Goal: Browse casually: Explore the website without a specific task or goal

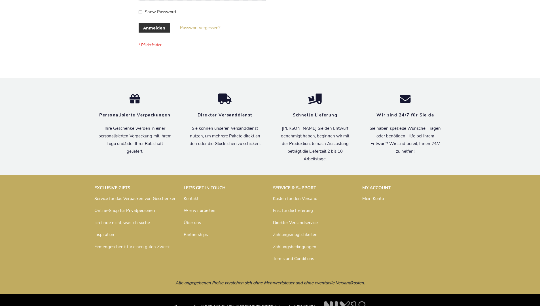
scroll to position [190, 0]
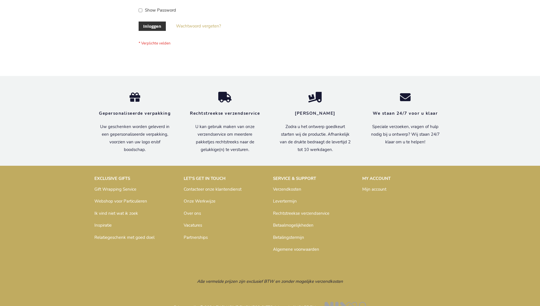
scroll to position [192, 0]
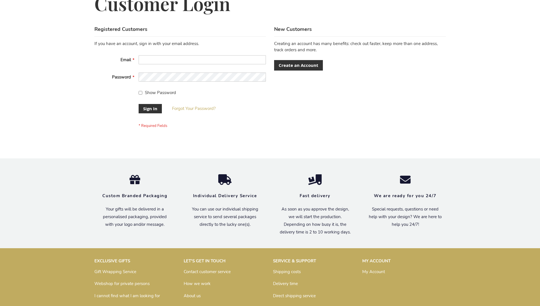
scroll to position [182, 0]
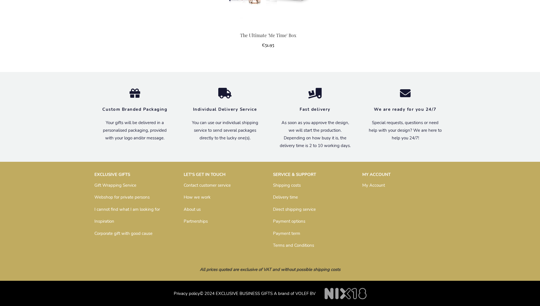
scroll to position [586, 0]
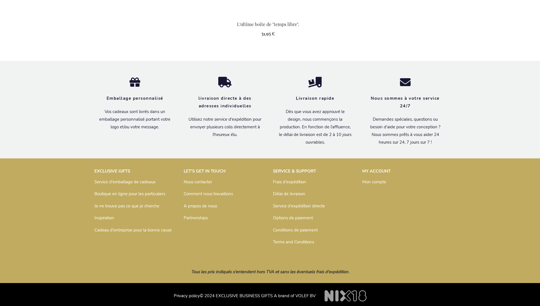
scroll to position [629, 0]
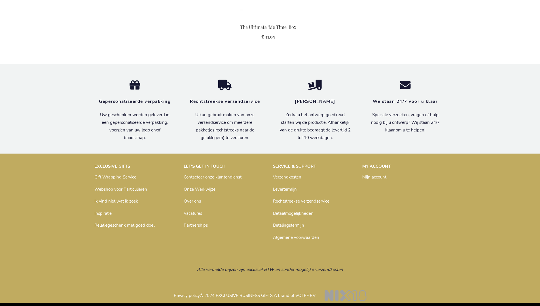
scroll to position [620, 0]
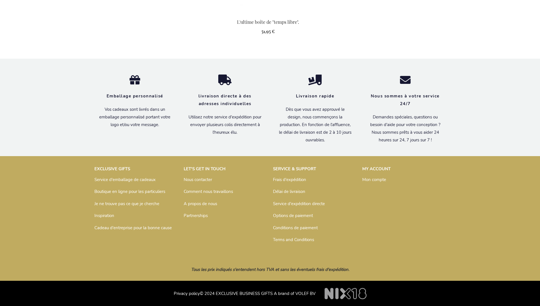
scroll to position [629, 0]
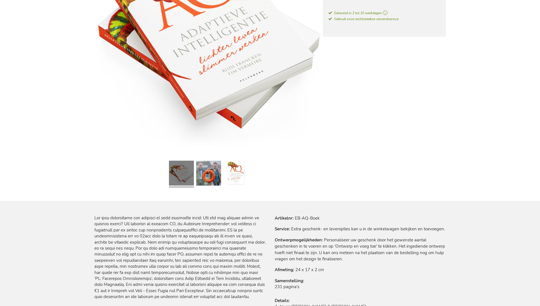
scroll to position [620, 0]
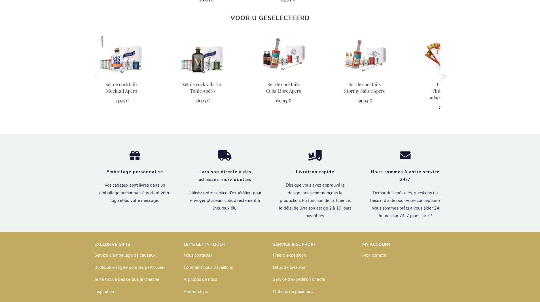
scroll to position [685, 0]
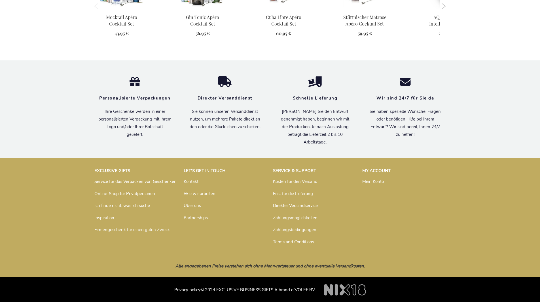
scroll to position [673, 0]
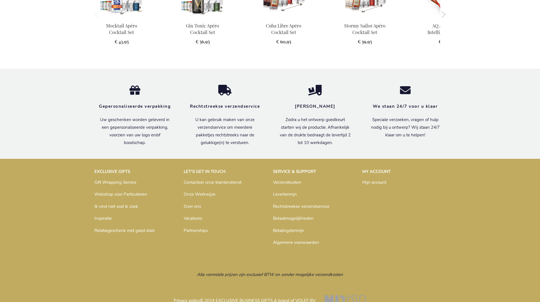
scroll to position [670, 0]
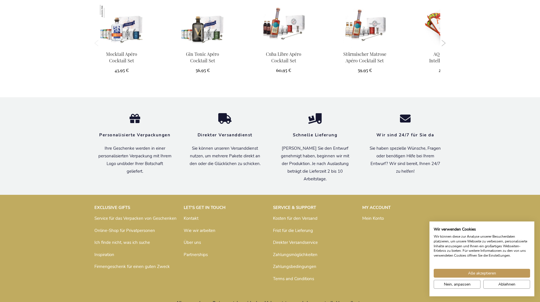
scroll to position [673, 0]
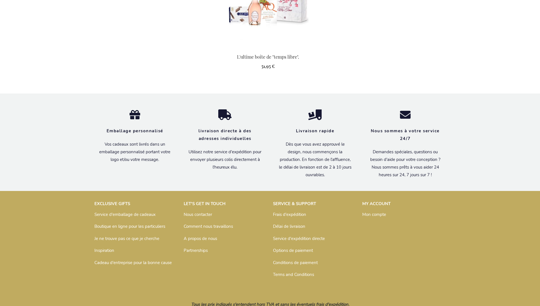
scroll to position [629, 0]
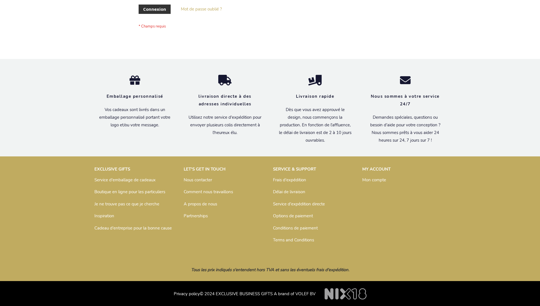
scroll to position [195, 0]
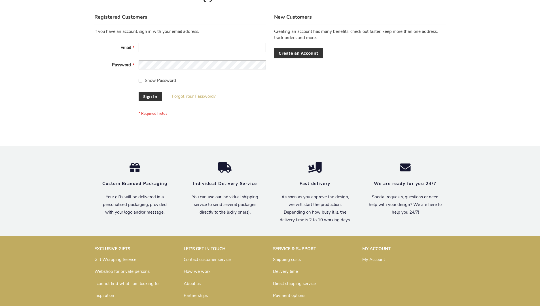
scroll to position [182, 0]
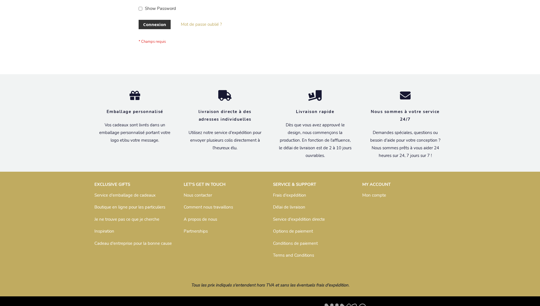
scroll to position [195, 0]
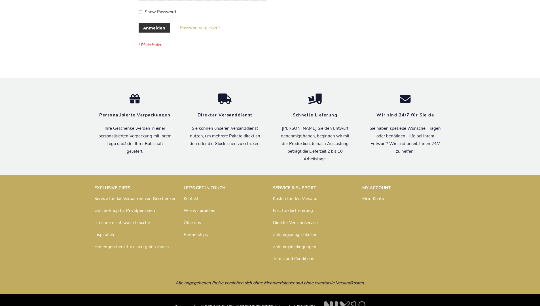
scroll to position [190, 0]
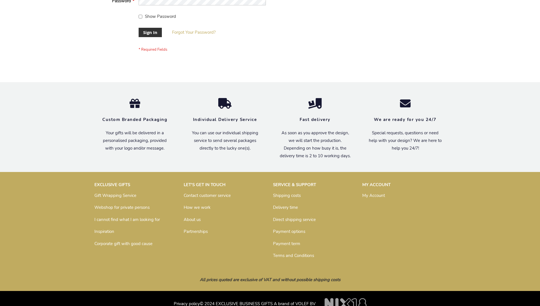
scroll to position [182, 0]
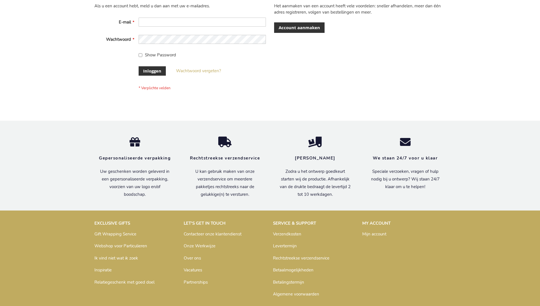
scroll to position [192, 0]
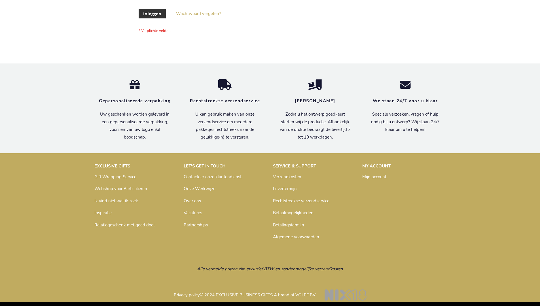
scroll to position [192, 0]
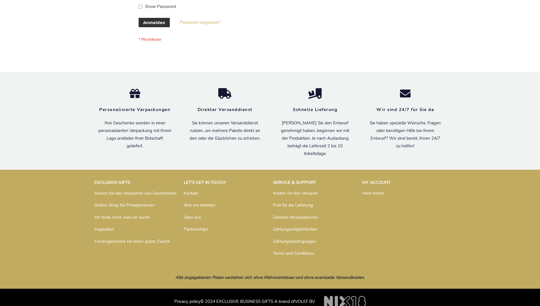
scroll to position [190, 0]
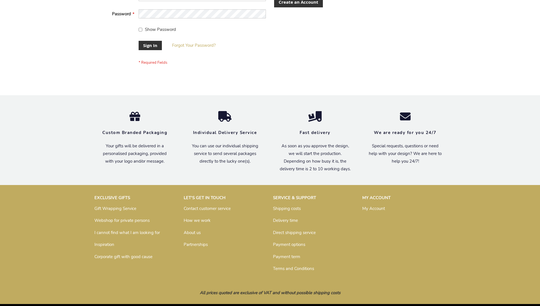
scroll to position [182, 0]
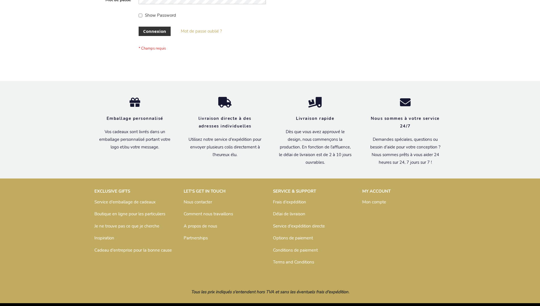
scroll to position [195, 0]
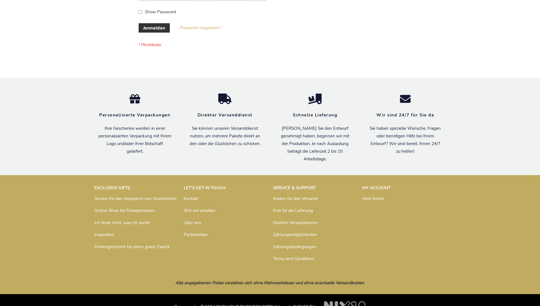
scroll to position [190, 0]
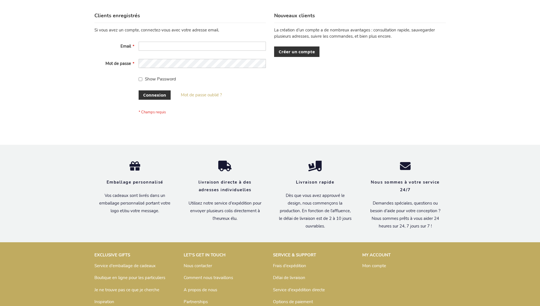
scroll to position [195, 0]
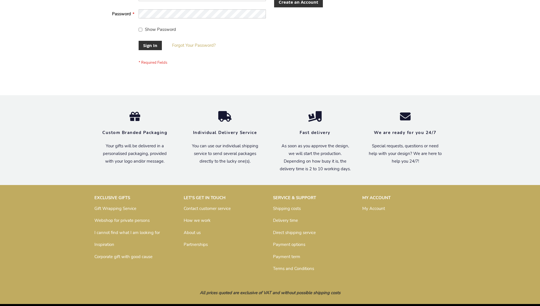
scroll to position [182, 0]
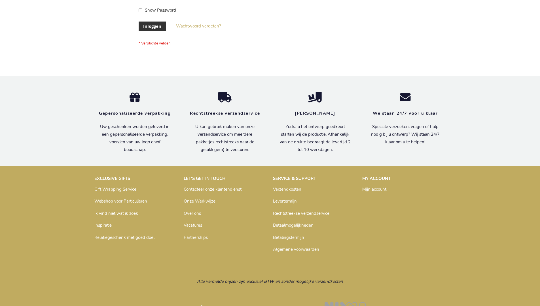
scroll to position [192, 0]
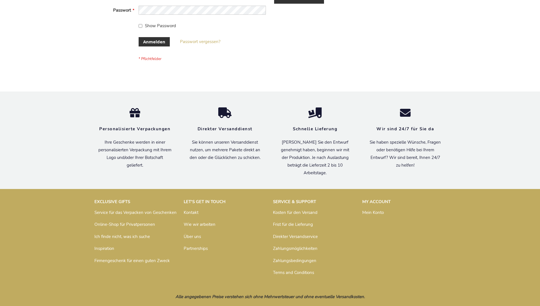
scroll to position [190, 0]
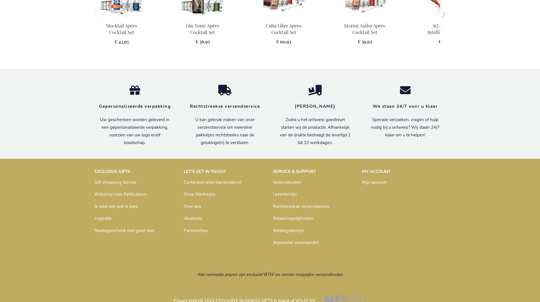
scroll to position [670, 0]
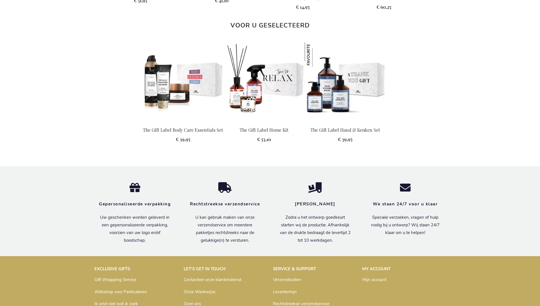
scroll to position [741, 0]
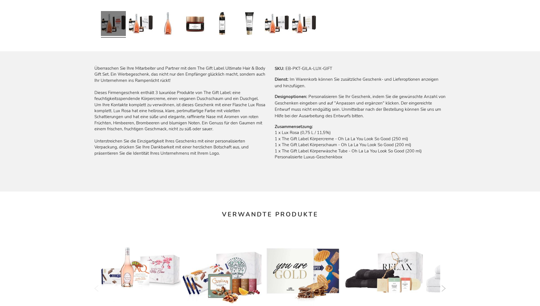
scroll to position [751, 0]
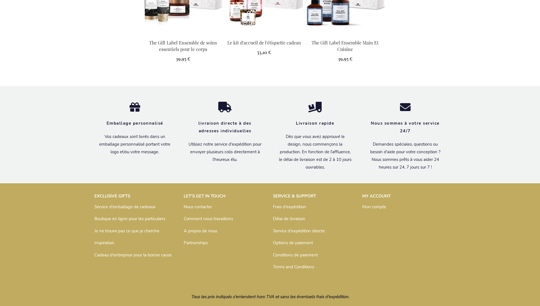
scroll to position [756, 0]
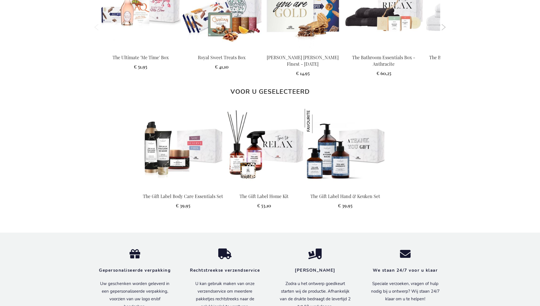
scroll to position [741, 0]
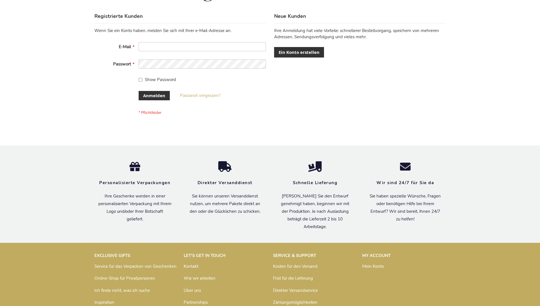
scroll to position [190, 0]
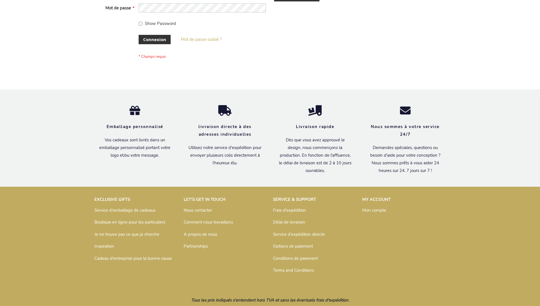
scroll to position [195, 0]
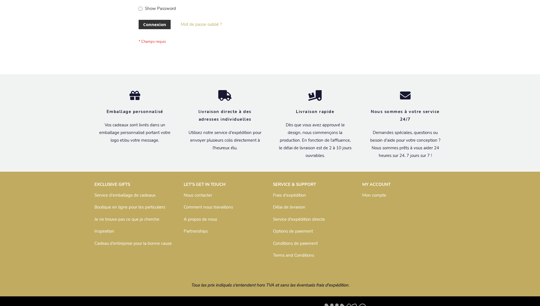
scroll to position [195, 0]
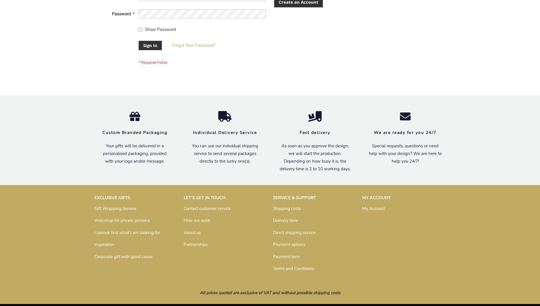
scroll to position [182, 0]
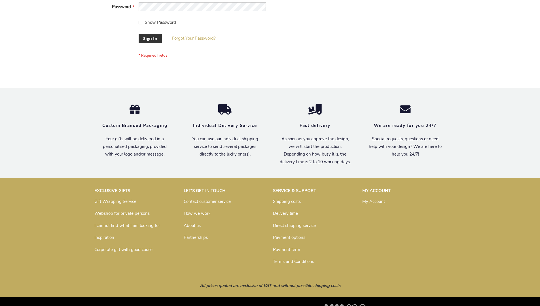
scroll to position [182, 0]
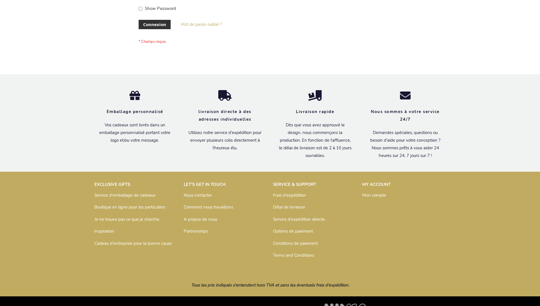
scroll to position [195, 0]
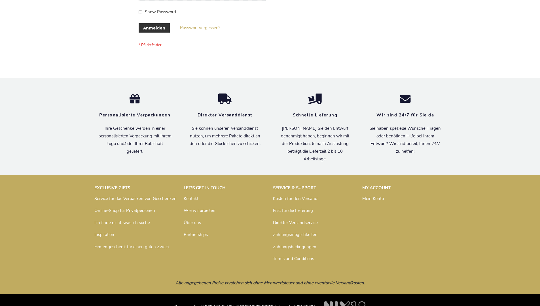
scroll to position [190, 0]
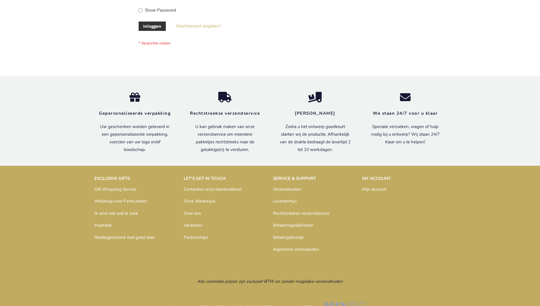
scroll to position [192, 0]
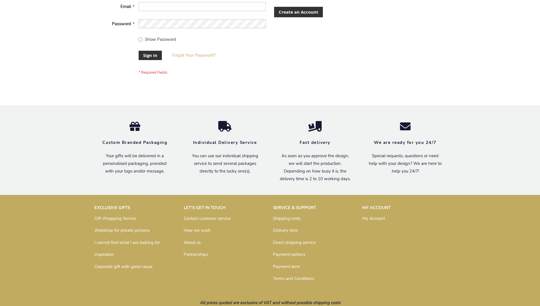
scroll to position [178, 0]
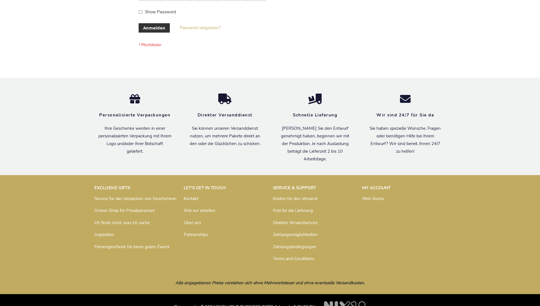
scroll to position [190, 0]
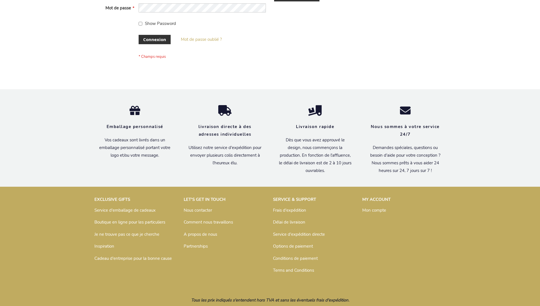
scroll to position [195, 0]
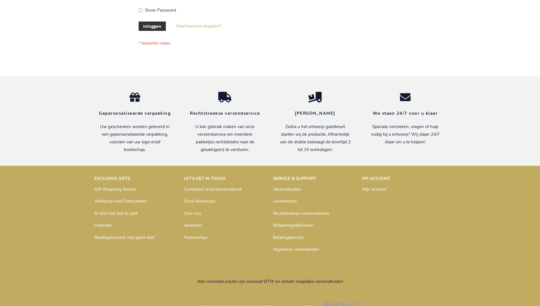
scroll to position [192, 0]
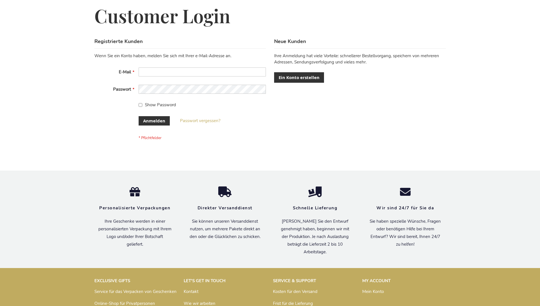
scroll to position [190, 0]
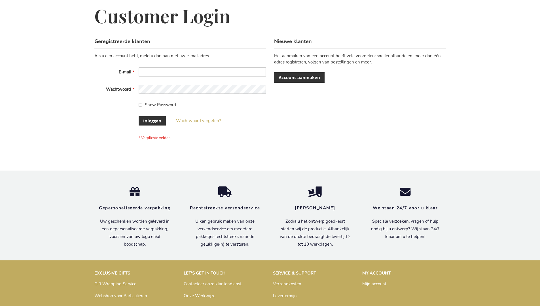
scroll to position [192, 0]
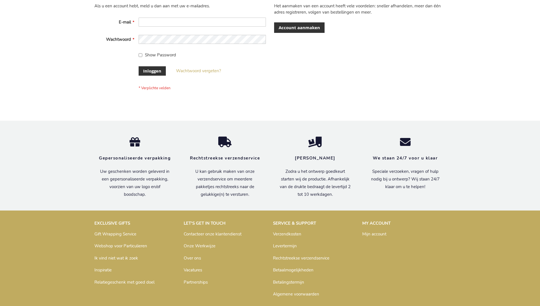
scroll to position [192, 0]
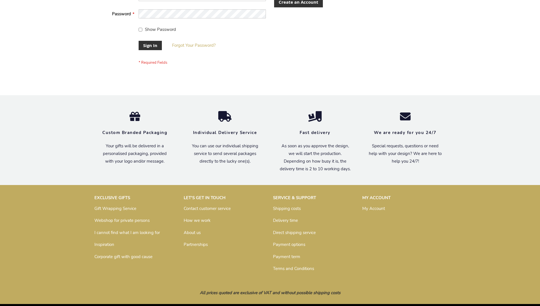
scroll to position [182, 0]
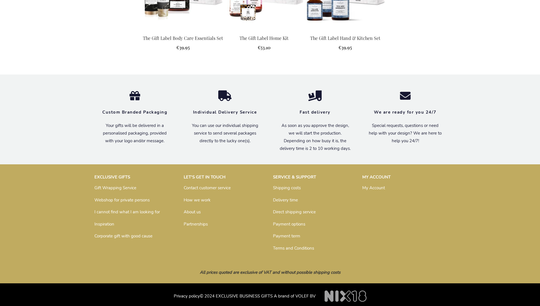
scroll to position [730, 0]
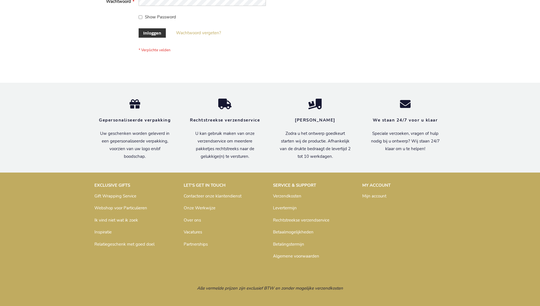
scroll to position [192, 0]
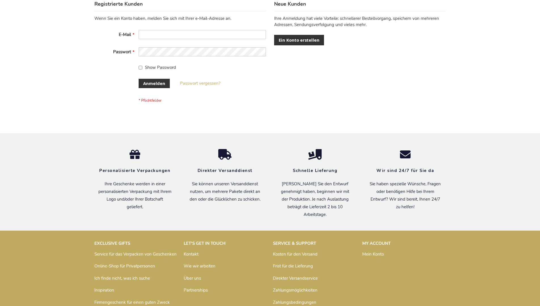
scroll to position [190, 0]
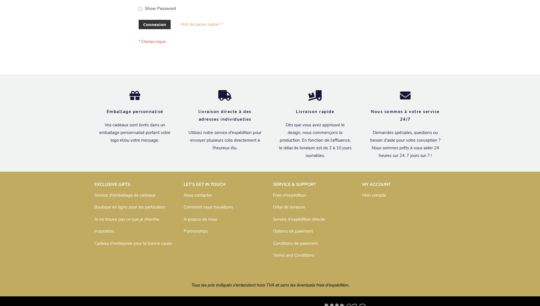
scroll to position [195, 0]
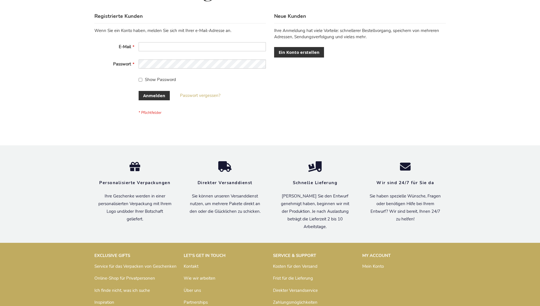
scroll to position [190, 0]
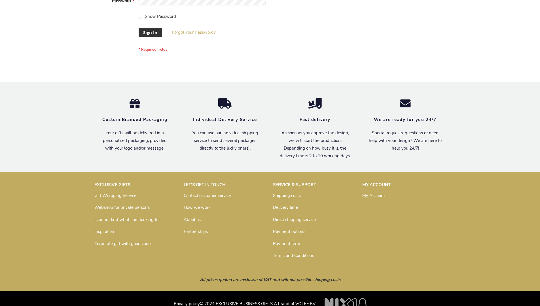
scroll to position [182, 0]
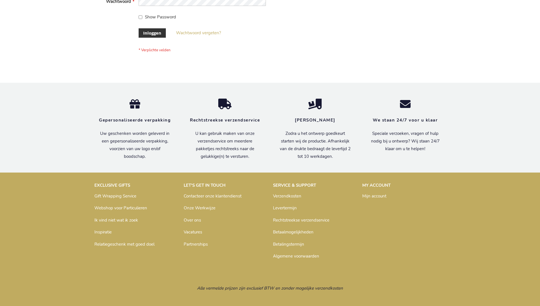
scroll to position [192, 0]
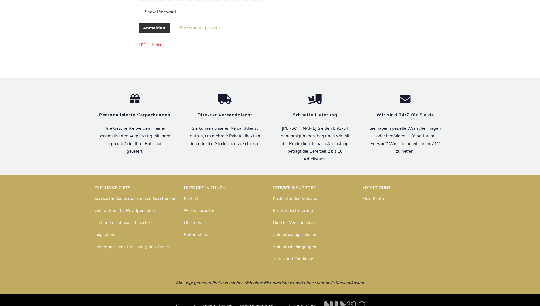
scroll to position [190, 0]
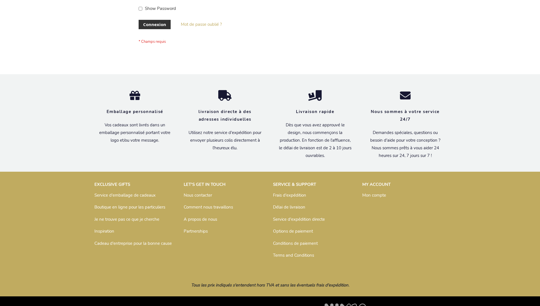
scroll to position [195, 0]
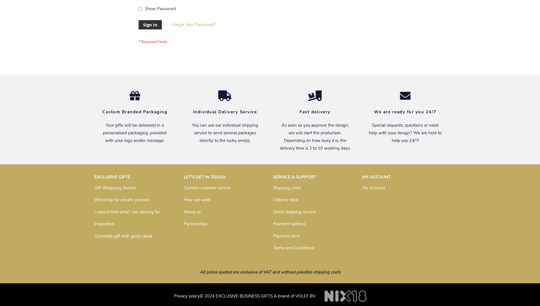
scroll to position [182, 0]
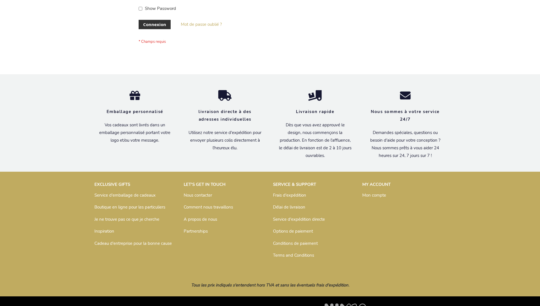
scroll to position [195, 0]
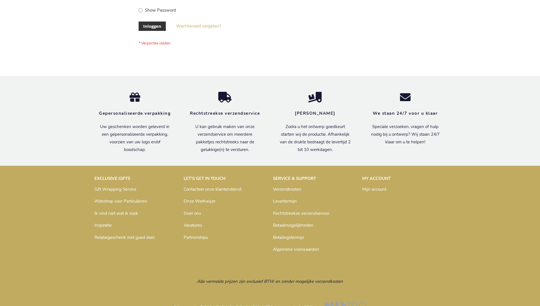
scroll to position [192, 0]
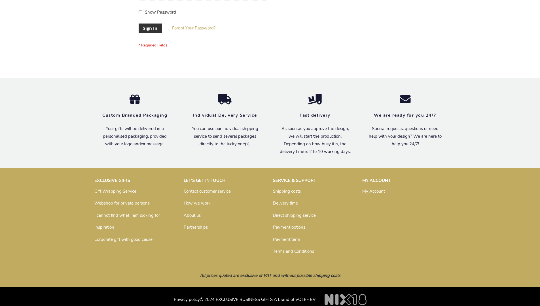
scroll to position [182, 0]
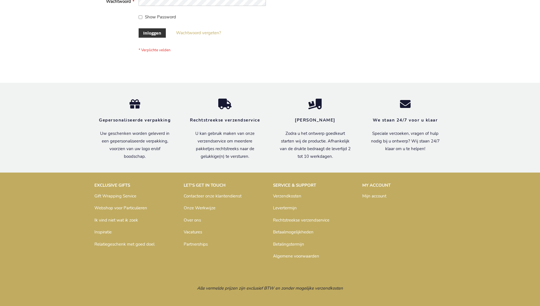
scroll to position [192, 0]
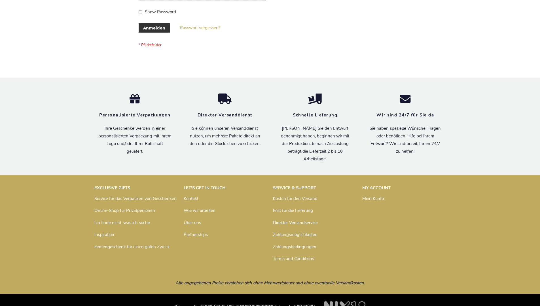
scroll to position [190, 0]
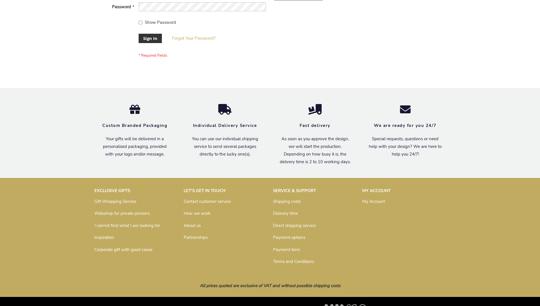
scroll to position [182, 0]
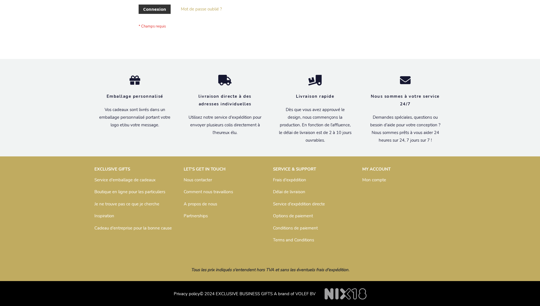
scroll to position [195, 0]
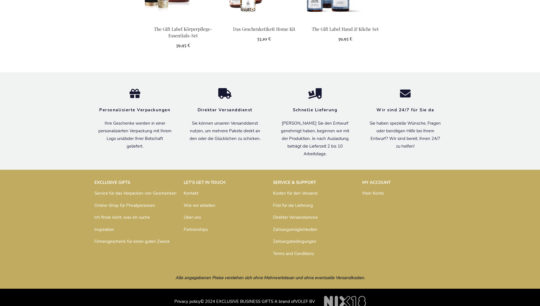
scroll to position [742, 0]
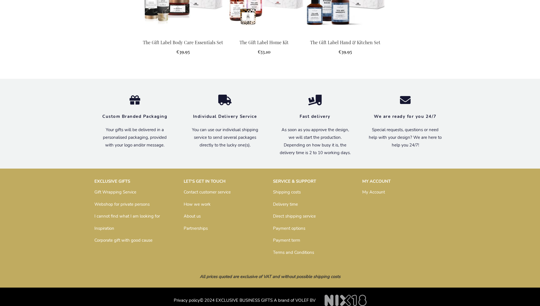
scroll to position [730, 0]
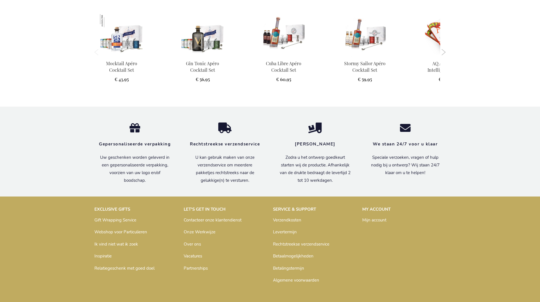
scroll to position [670, 0]
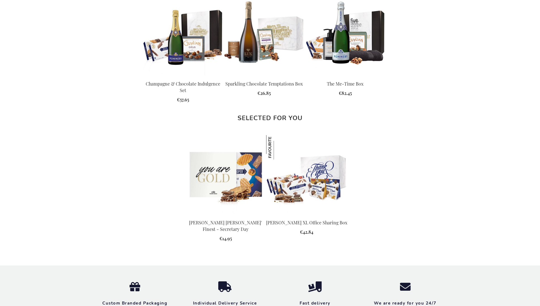
scroll to position [730, 0]
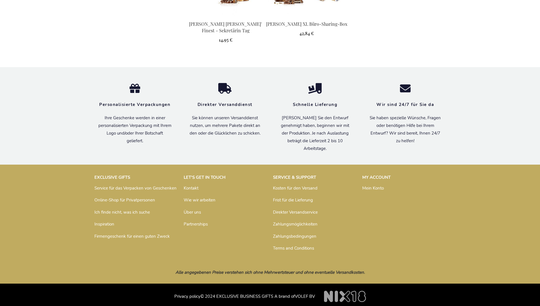
scroll to position [744, 0]
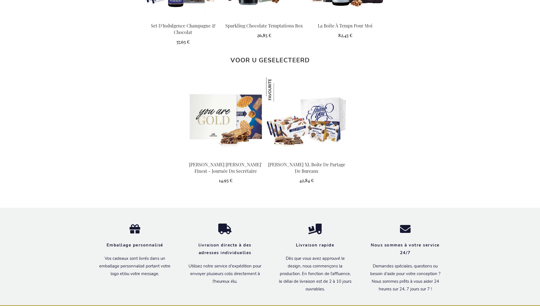
scroll to position [749, 0]
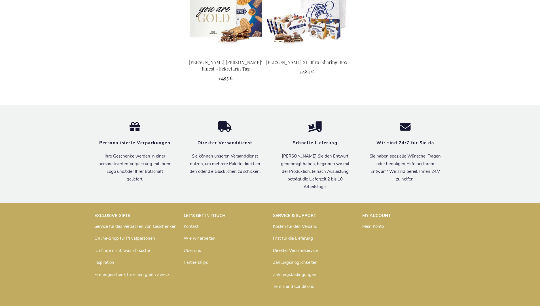
scroll to position [744, 0]
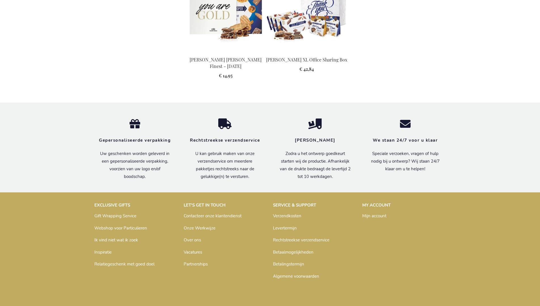
scroll to position [740, 0]
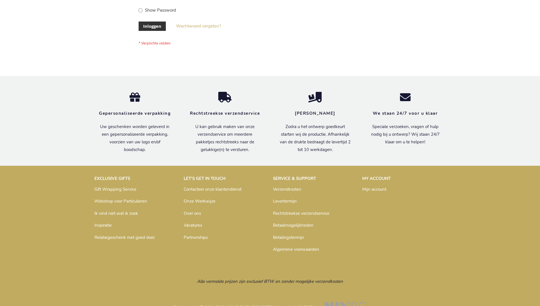
scroll to position [192, 0]
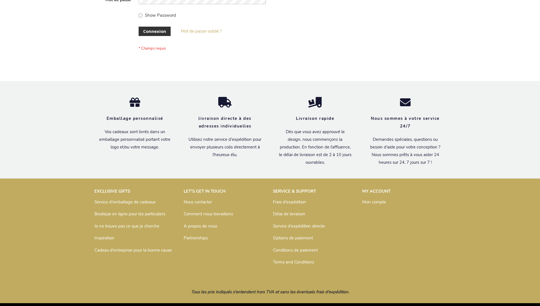
scroll to position [195, 0]
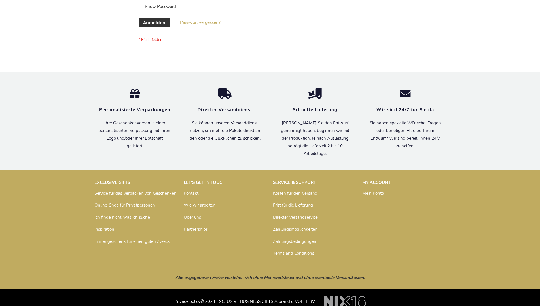
scroll to position [190, 0]
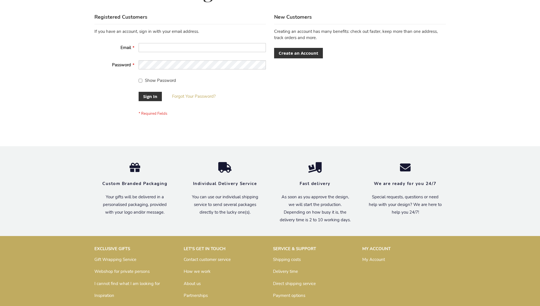
scroll to position [182, 0]
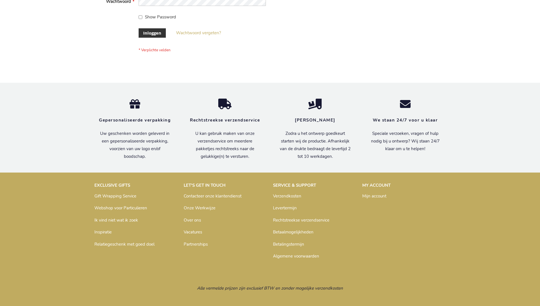
scroll to position [192, 0]
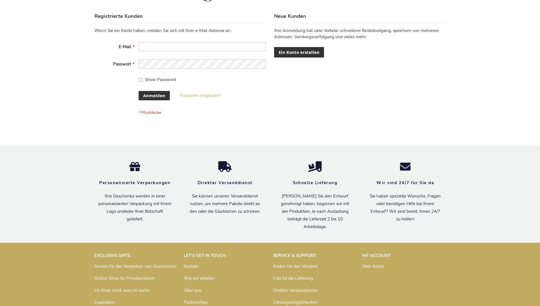
scroll to position [190, 0]
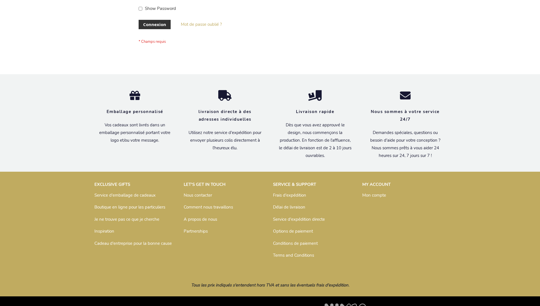
scroll to position [195, 0]
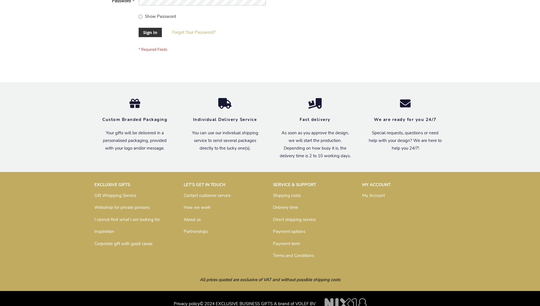
scroll to position [182, 0]
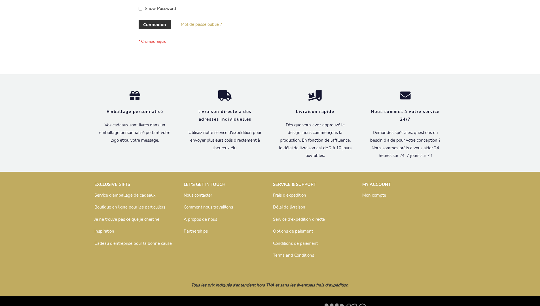
scroll to position [195, 0]
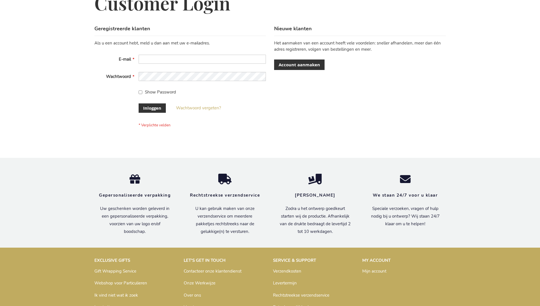
scroll to position [192, 0]
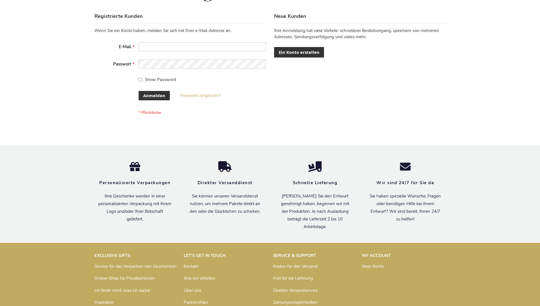
scroll to position [190, 0]
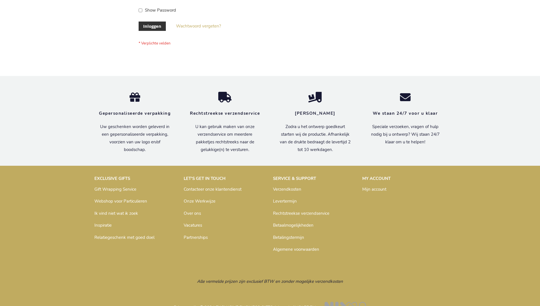
scroll to position [192, 0]
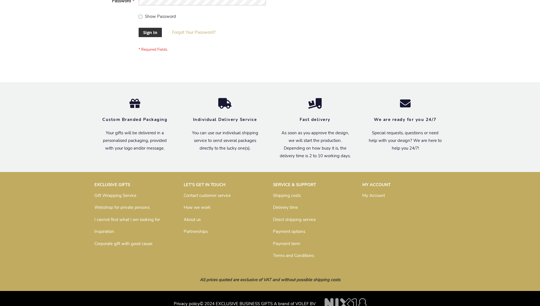
scroll to position [182, 0]
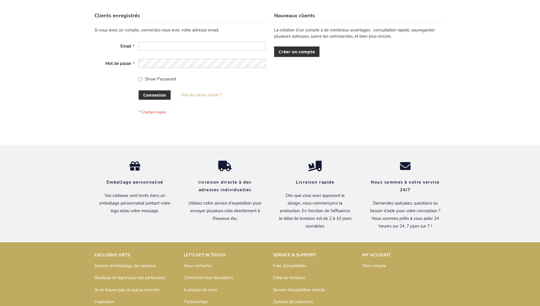
scroll to position [195, 0]
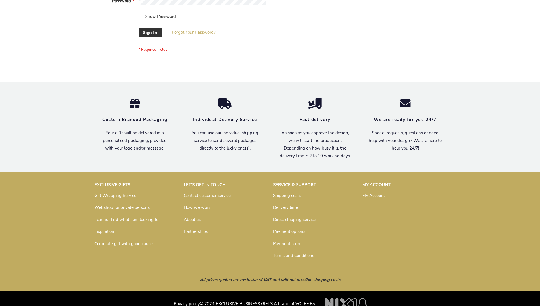
scroll to position [182, 0]
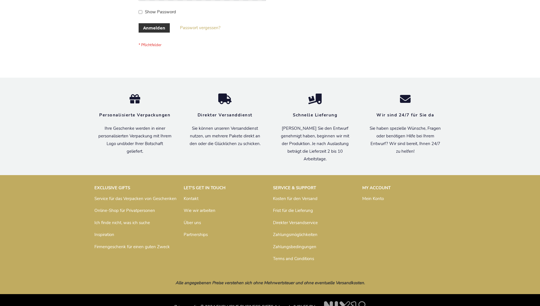
scroll to position [190, 0]
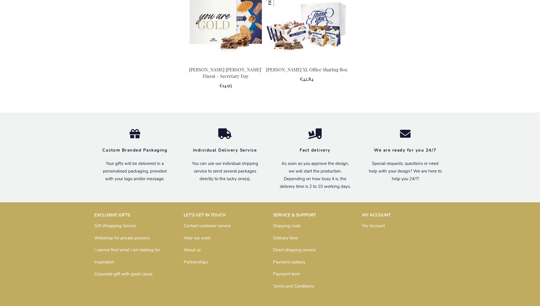
scroll to position [730, 0]
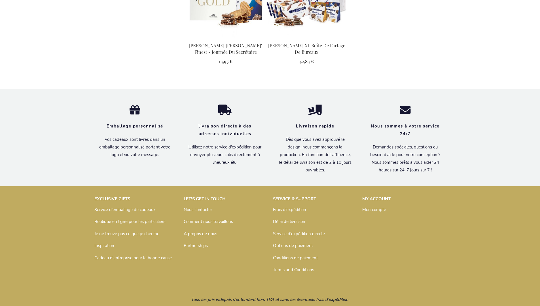
scroll to position [749, 0]
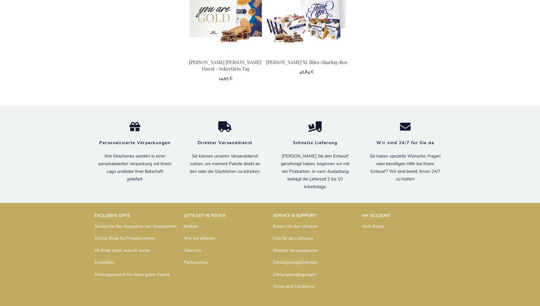
scroll to position [744, 0]
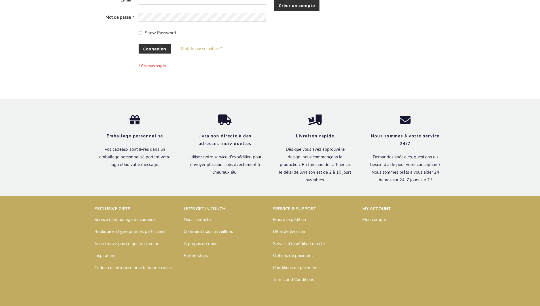
scroll to position [195, 0]
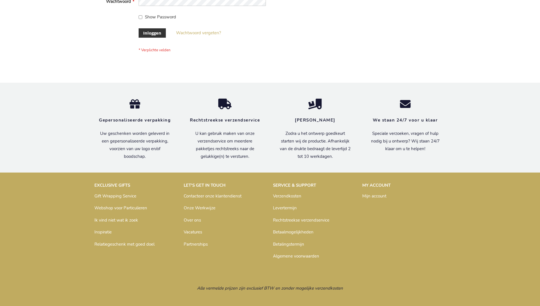
scroll to position [192, 0]
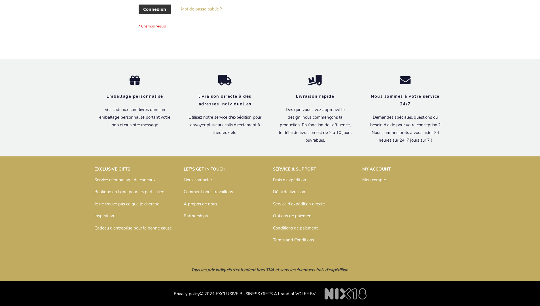
scroll to position [195, 0]
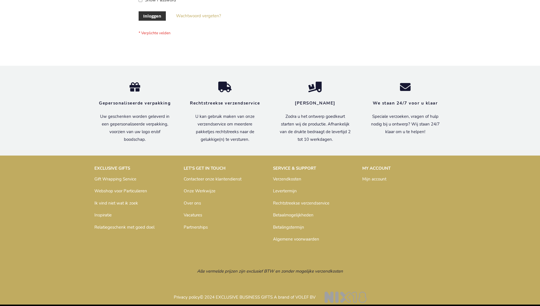
scroll to position [188, 0]
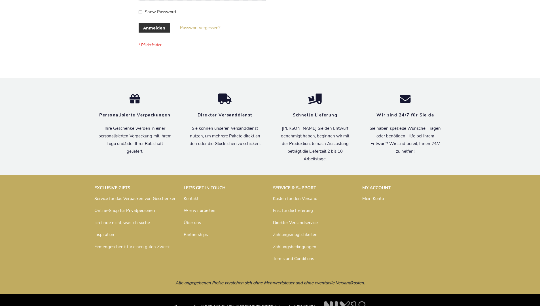
scroll to position [190, 0]
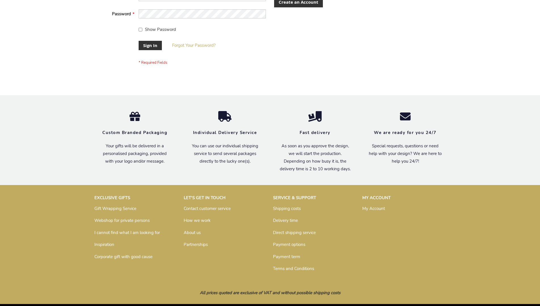
scroll to position [182, 0]
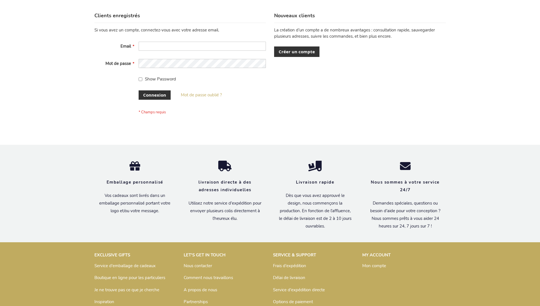
scroll to position [195, 0]
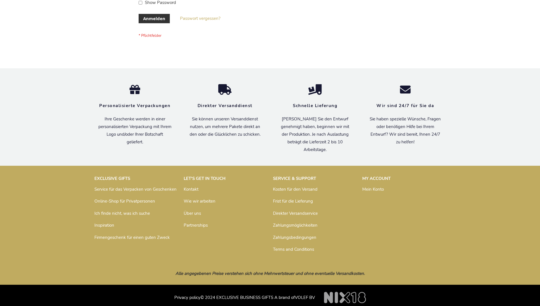
scroll to position [190, 0]
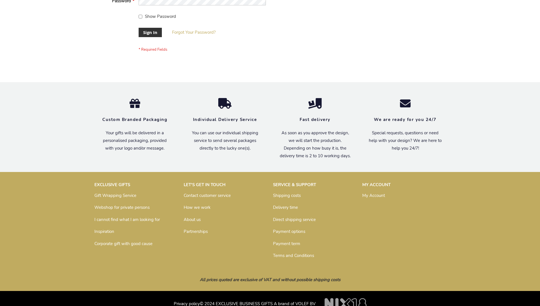
scroll to position [182, 0]
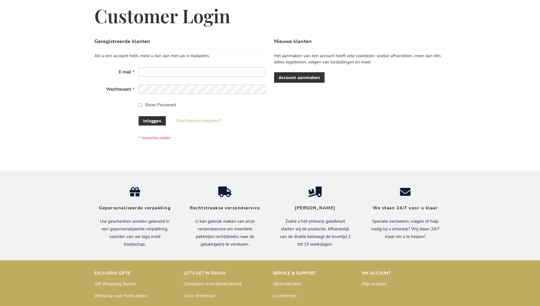
scroll to position [192, 0]
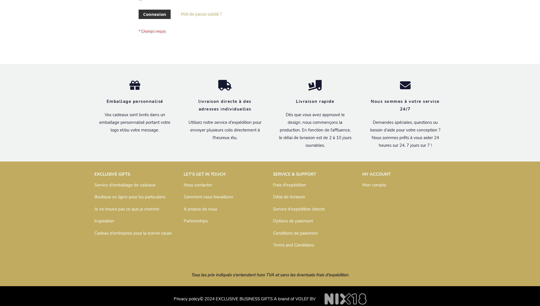
scroll to position [195, 0]
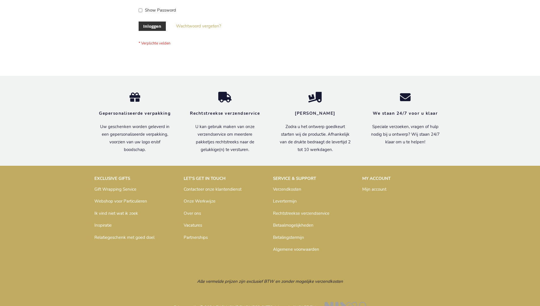
scroll to position [192, 0]
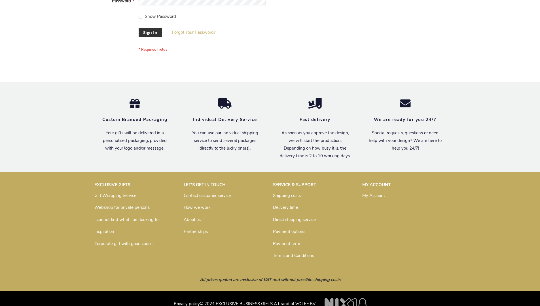
scroll to position [182, 0]
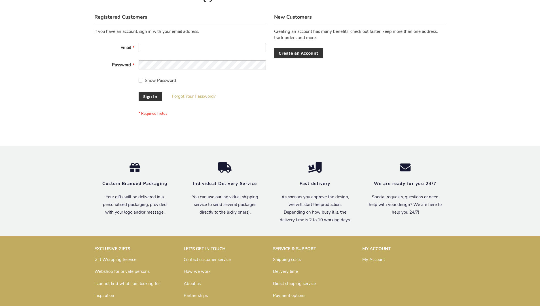
scroll to position [182, 0]
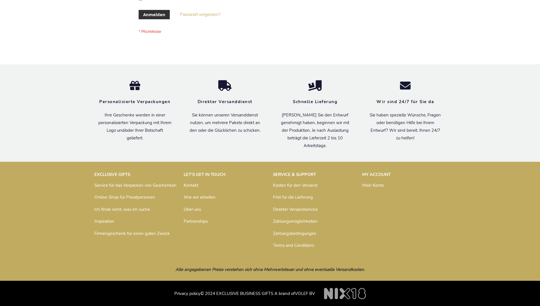
scroll to position [190, 0]
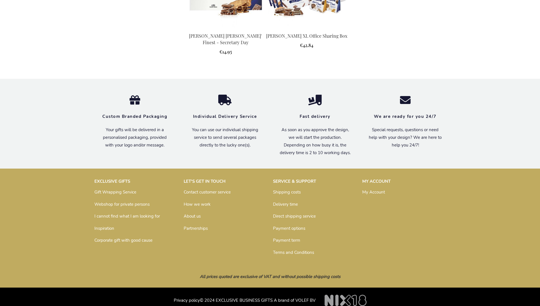
scroll to position [730, 0]
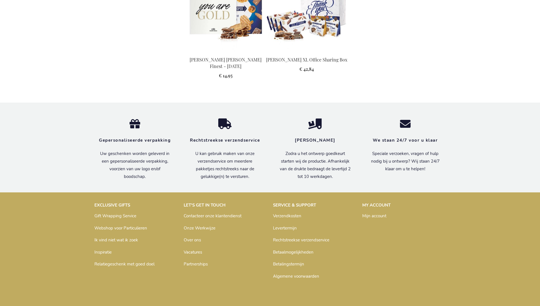
scroll to position [740, 0]
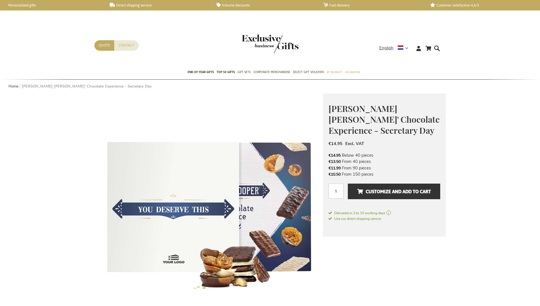
scroll to position [730, 0]
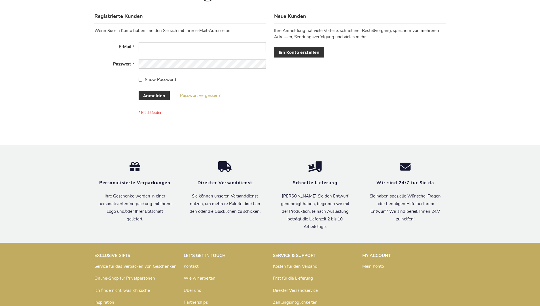
scroll to position [190, 0]
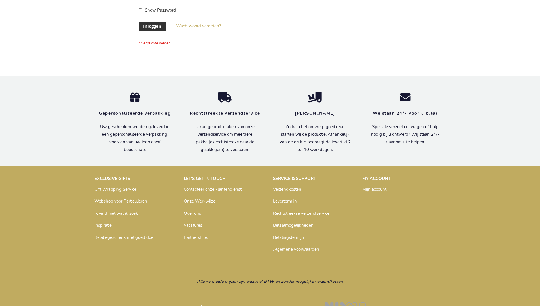
scroll to position [192, 0]
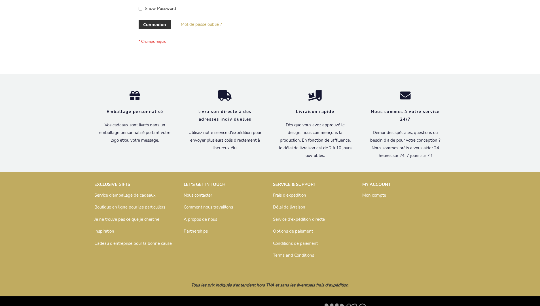
scroll to position [195, 0]
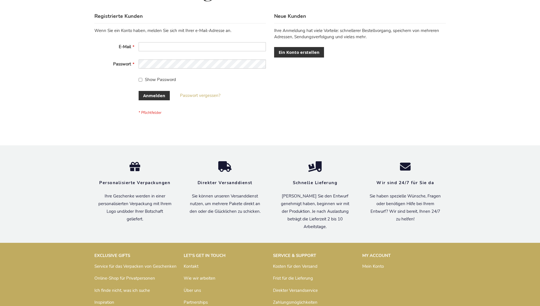
scroll to position [190, 0]
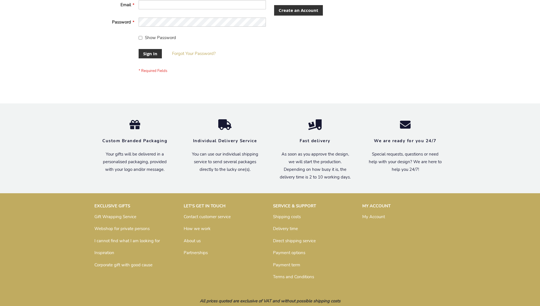
scroll to position [182, 0]
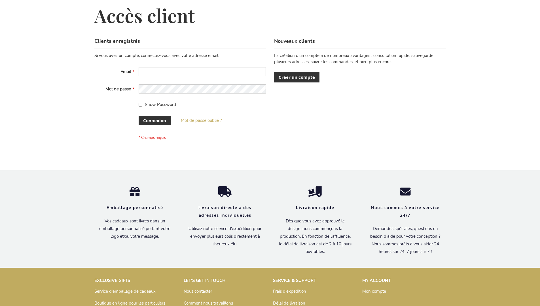
scroll to position [195, 0]
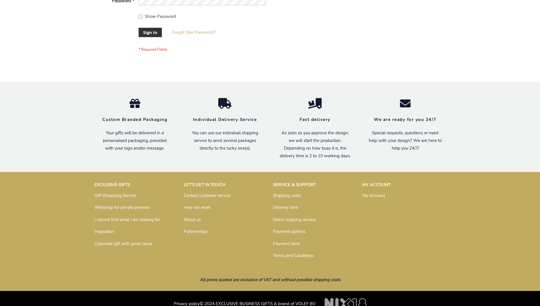
scroll to position [182, 0]
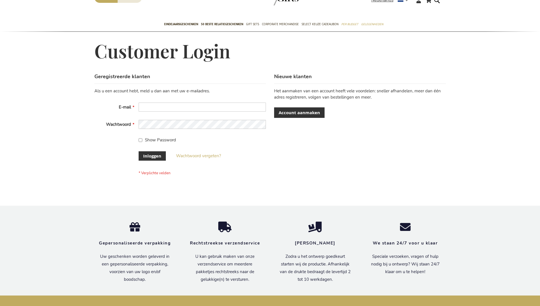
scroll to position [192, 0]
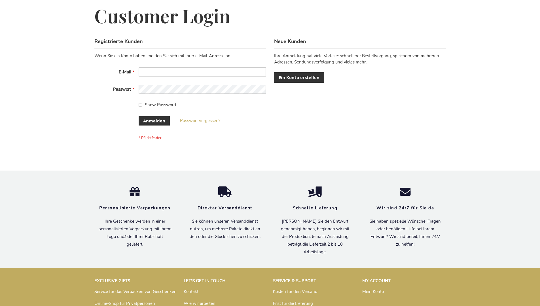
scroll to position [190, 0]
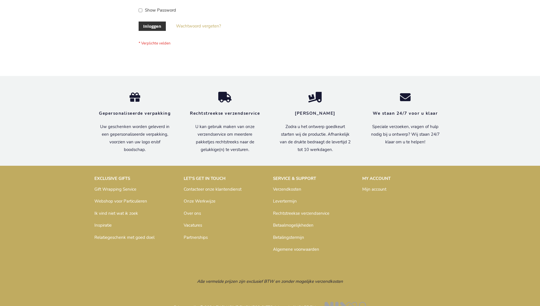
scroll to position [192, 0]
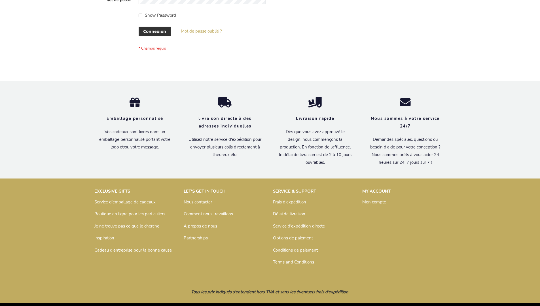
scroll to position [195, 0]
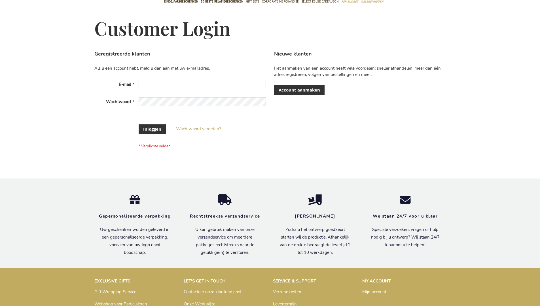
scroll to position [188, 0]
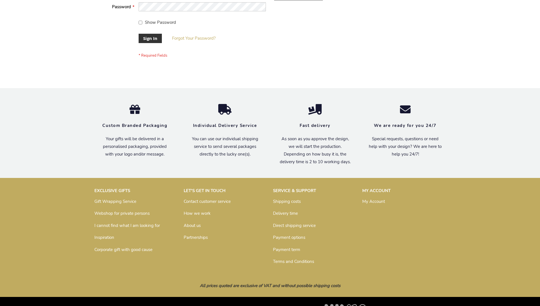
scroll to position [182, 0]
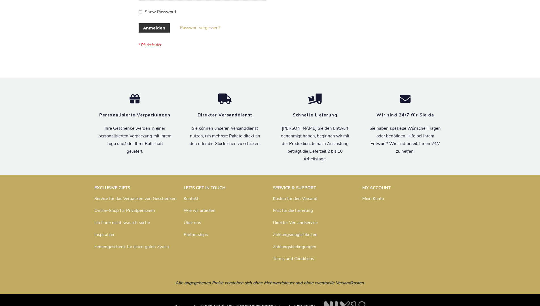
scroll to position [190, 0]
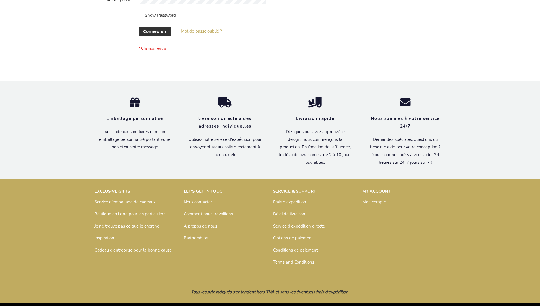
scroll to position [195, 0]
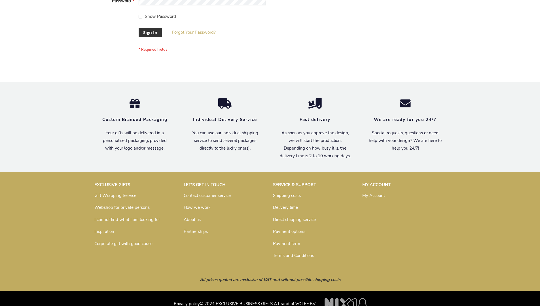
scroll to position [182, 0]
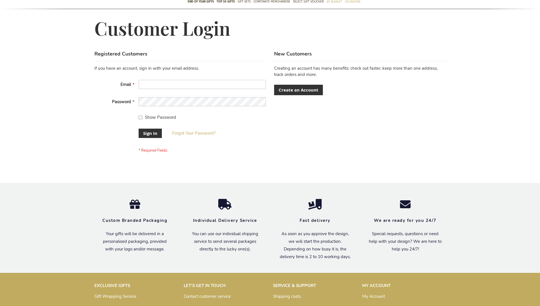
scroll to position [182, 0]
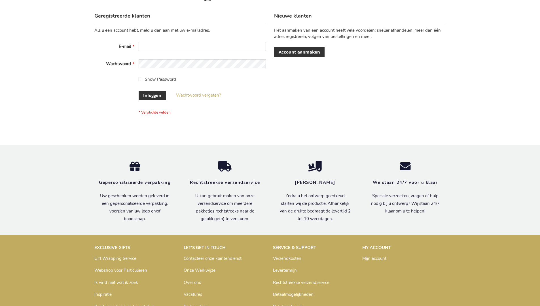
scroll to position [192, 0]
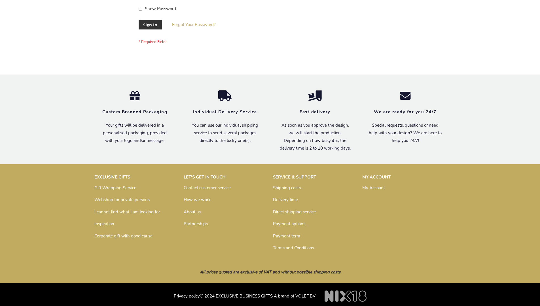
scroll to position [182, 0]
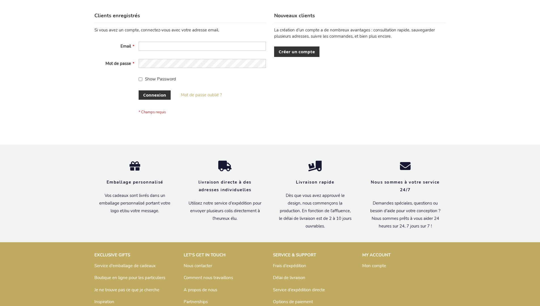
scroll to position [195, 0]
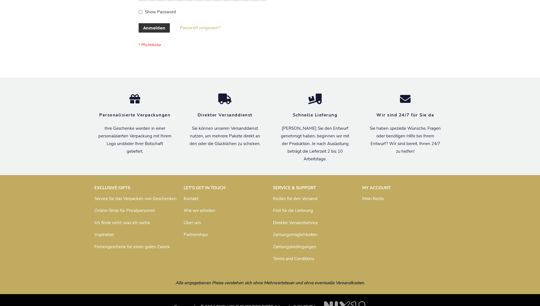
scroll to position [190, 0]
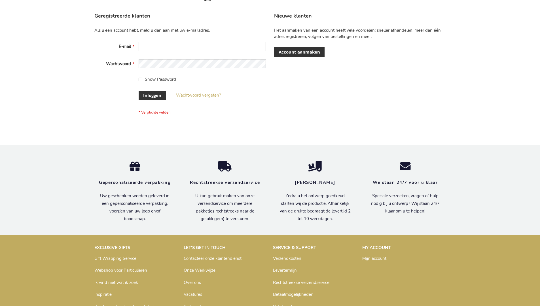
scroll to position [192, 0]
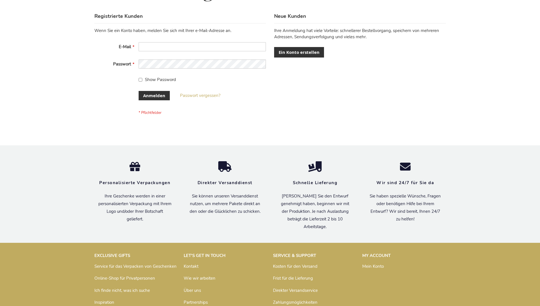
scroll to position [190, 0]
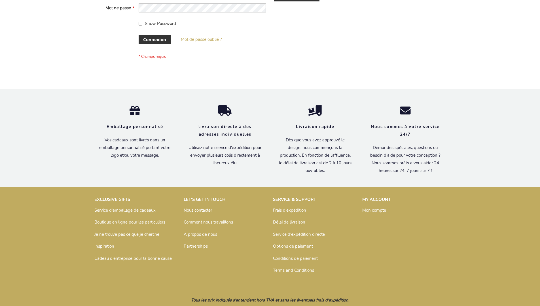
scroll to position [195, 0]
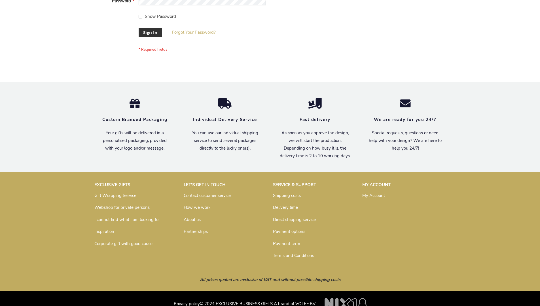
scroll to position [182, 0]
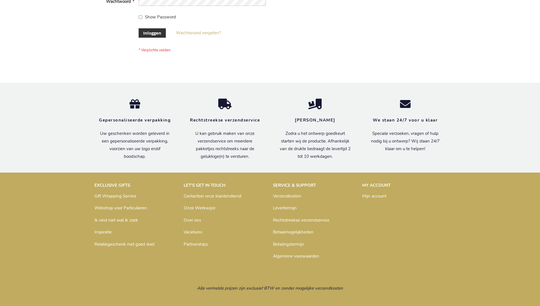
scroll to position [192, 0]
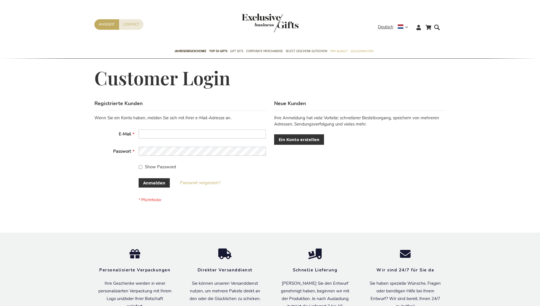
scroll to position [185, 0]
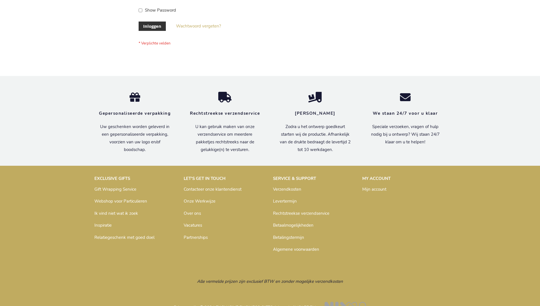
scroll to position [192, 0]
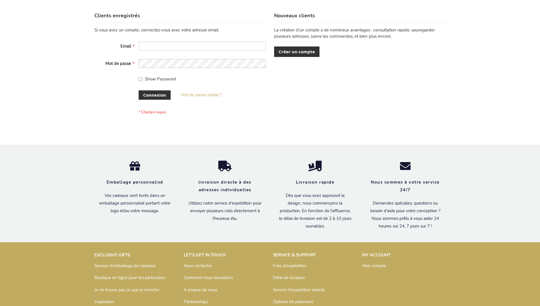
scroll to position [195, 0]
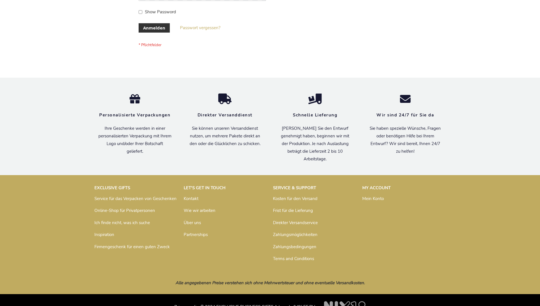
scroll to position [190, 0]
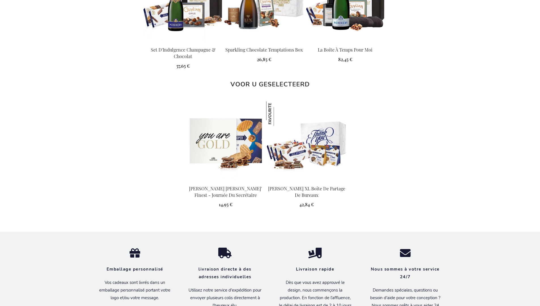
scroll to position [749, 0]
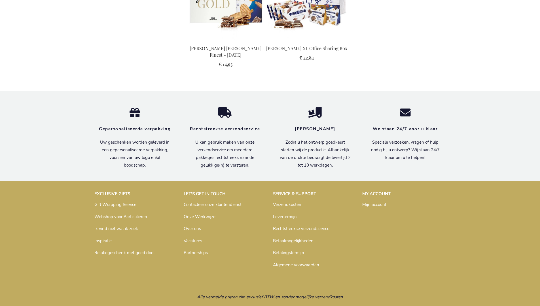
scroll to position [740, 0]
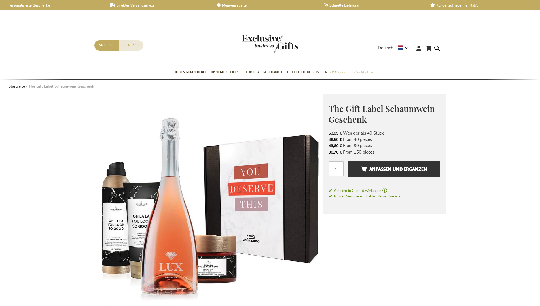
scroll to position [751, 0]
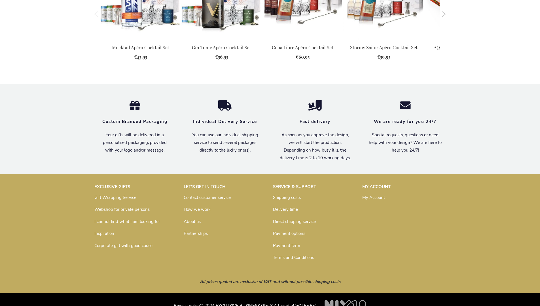
scroll to position [718, 0]
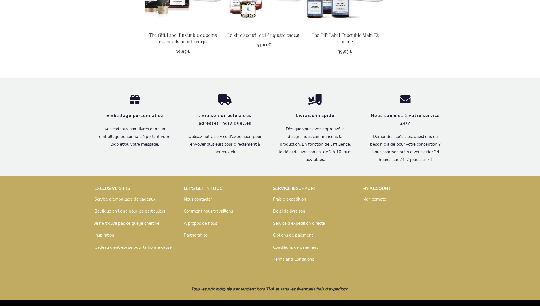
scroll to position [756, 0]
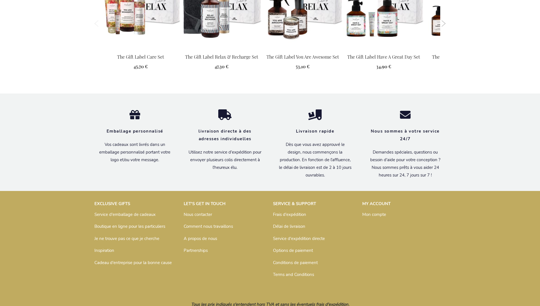
scroll to position [631, 0]
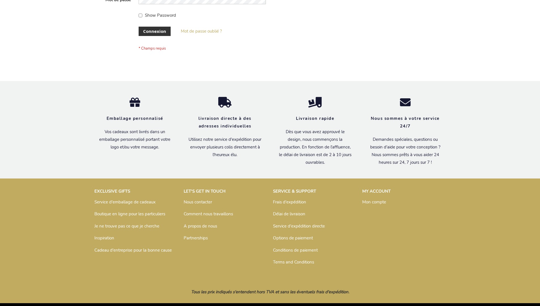
scroll to position [195, 0]
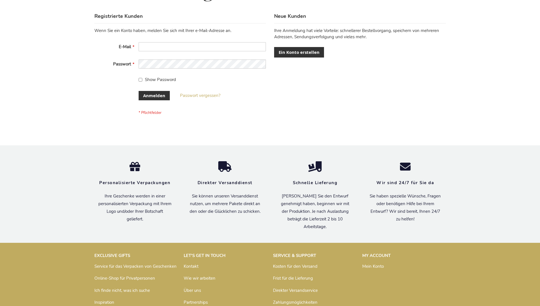
scroll to position [190, 0]
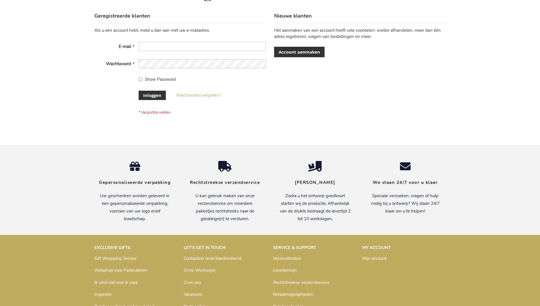
scroll to position [192, 0]
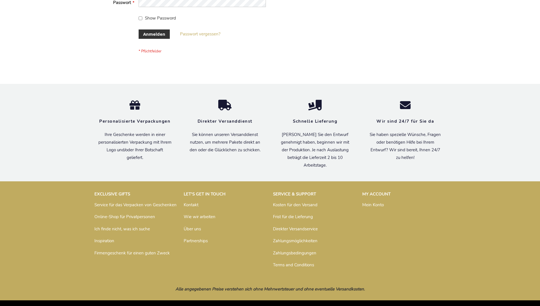
scroll to position [190, 0]
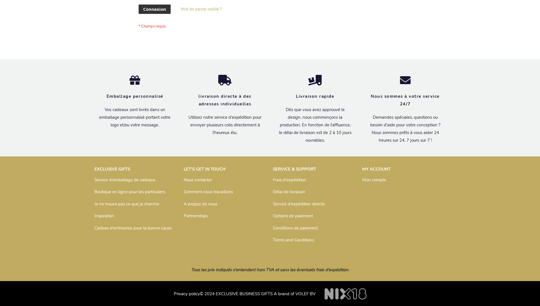
scroll to position [195, 0]
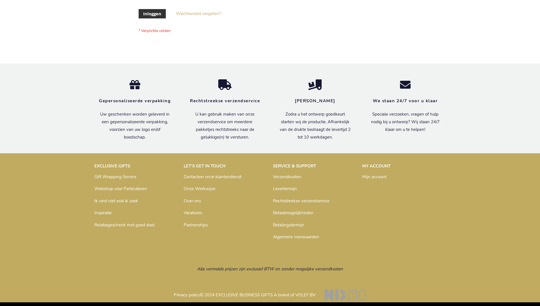
scroll to position [192, 0]
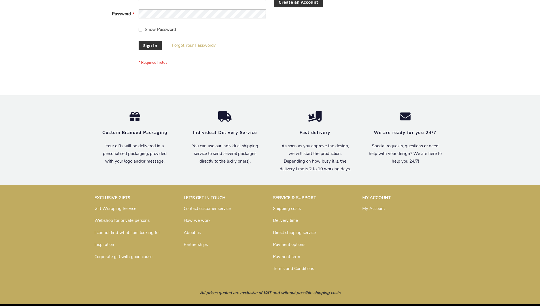
scroll to position [182, 0]
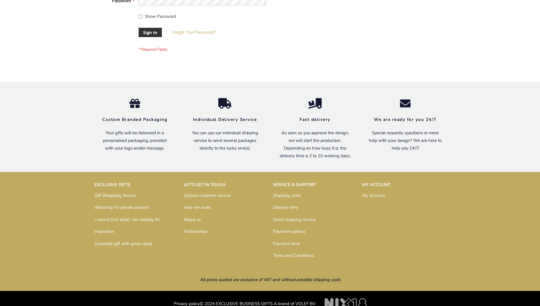
scroll to position [182, 0]
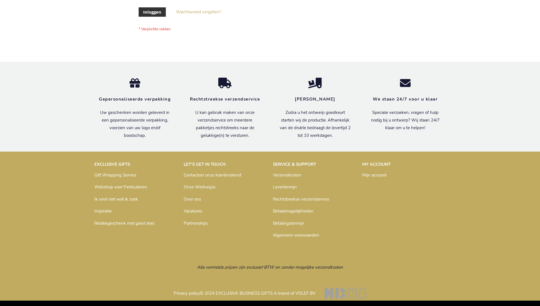
scroll to position [192, 0]
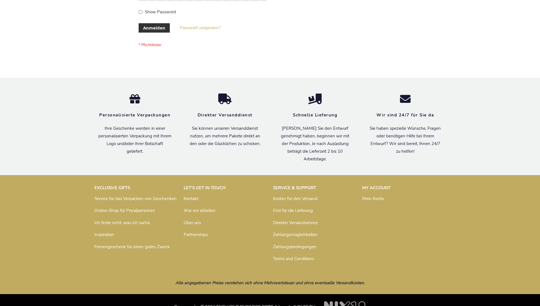
scroll to position [190, 0]
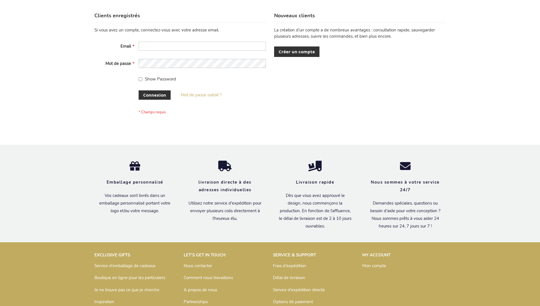
scroll to position [195, 0]
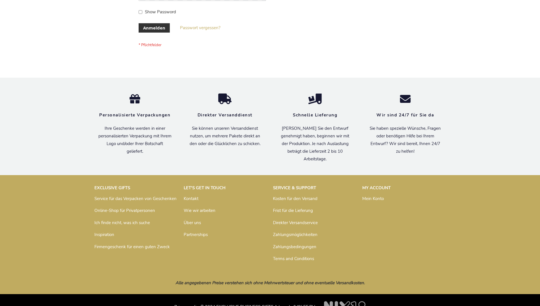
scroll to position [190, 0]
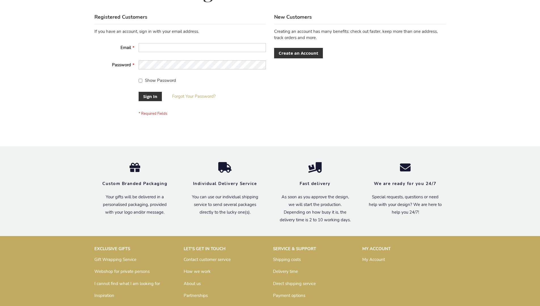
scroll to position [182, 0]
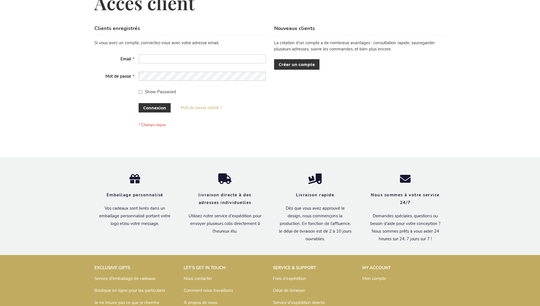
scroll to position [195, 0]
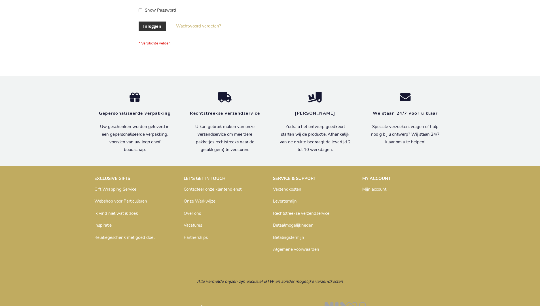
scroll to position [192, 0]
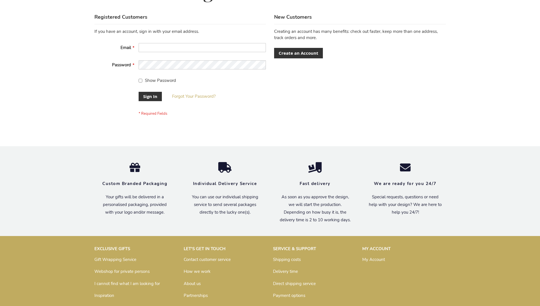
scroll to position [182, 0]
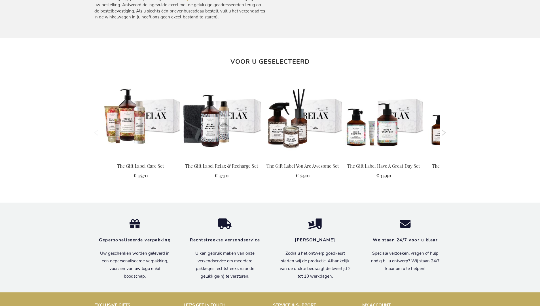
scroll to position [610, 0]
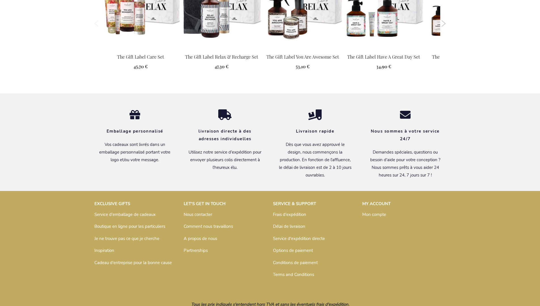
scroll to position [631, 0]
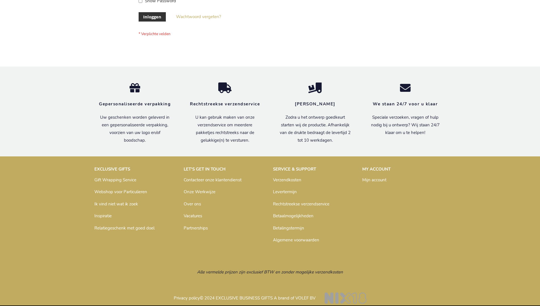
scroll to position [192, 0]
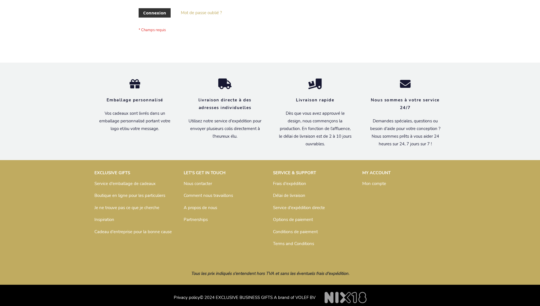
scroll to position [195, 0]
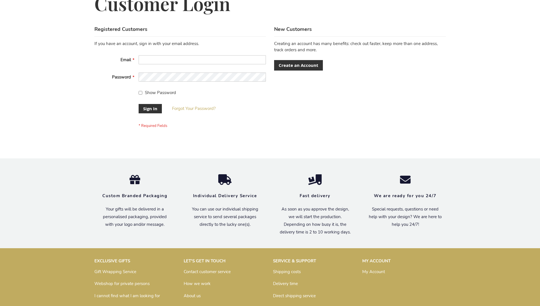
scroll to position [182, 0]
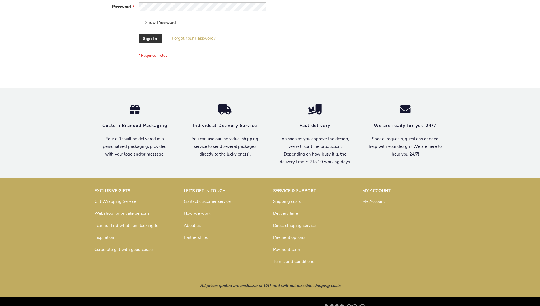
scroll to position [182, 0]
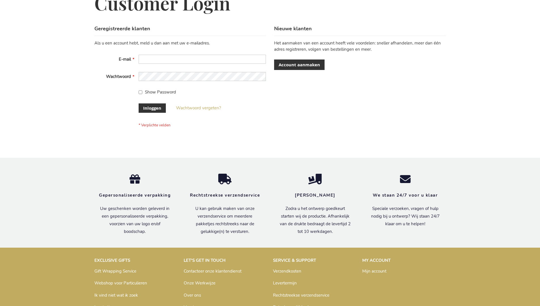
scroll to position [192, 0]
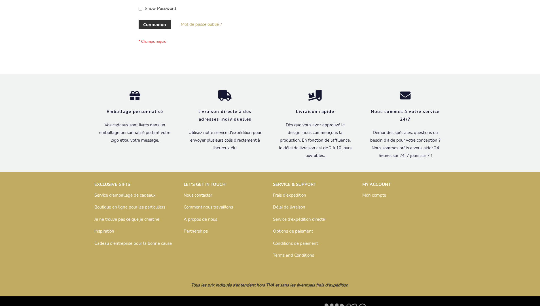
scroll to position [195, 0]
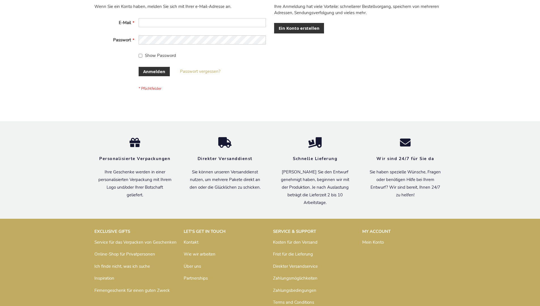
scroll to position [190, 0]
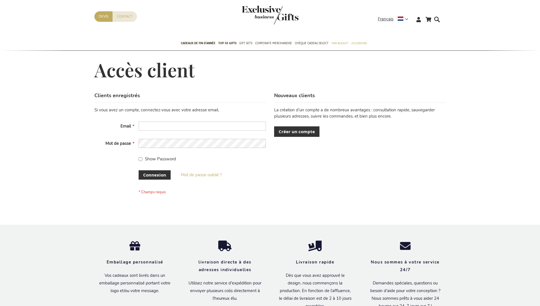
scroll to position [195, 0]
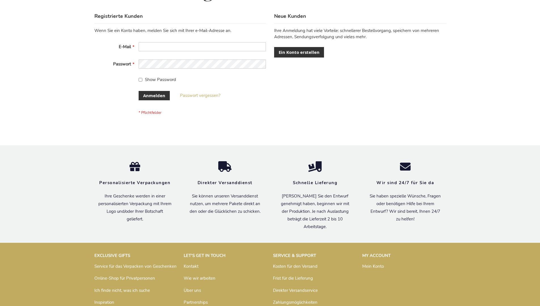
scroll to position [190, 0]
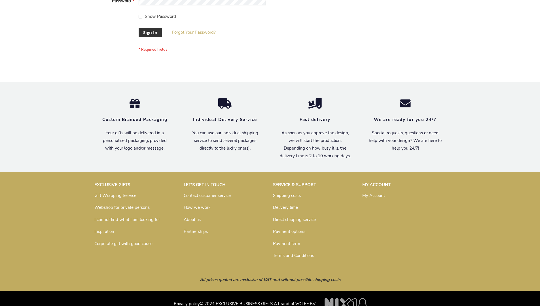
scroll to position [182, 0]
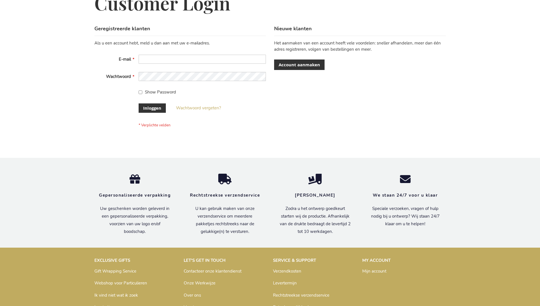
scroll to position [192, 0]
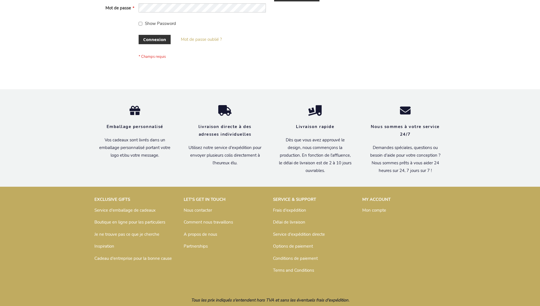
scroll to position [195, 0]
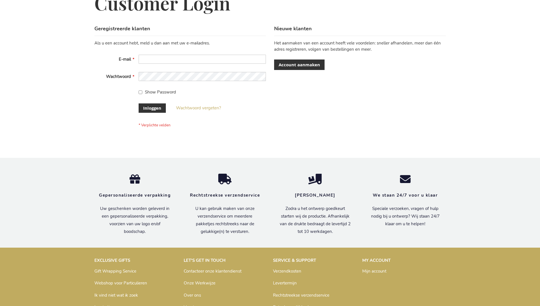
scroll to position [192, 0]
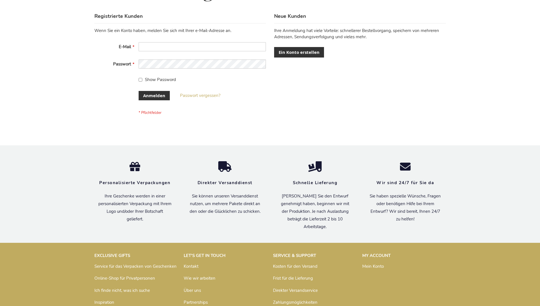
scroll to position [190, 0]
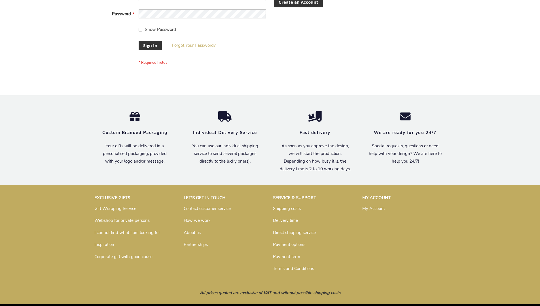
scroll to position [182, 0]
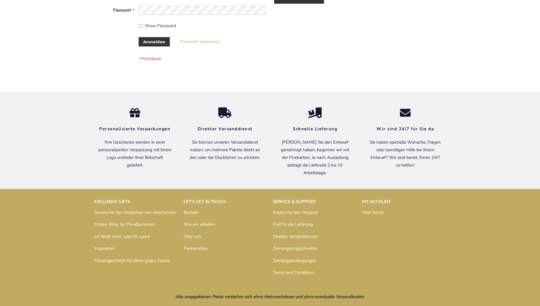
scroll to position [190, 0]
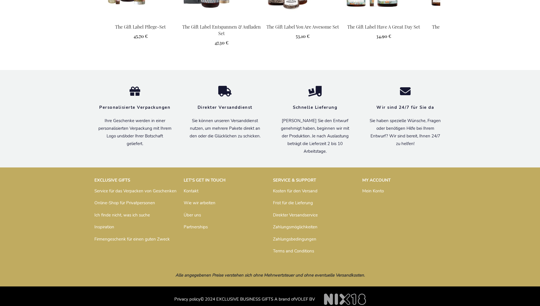
scroll to position [626, 0]
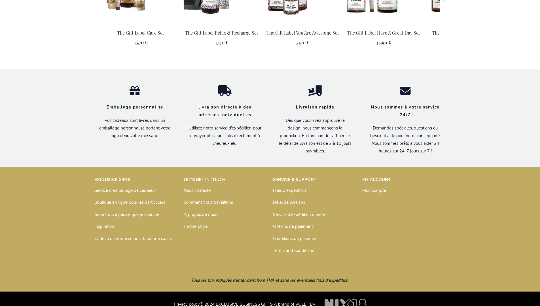
scroll to position [631, 0]
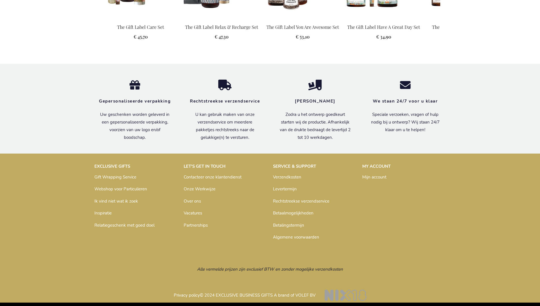
scroll to position [610, 0]
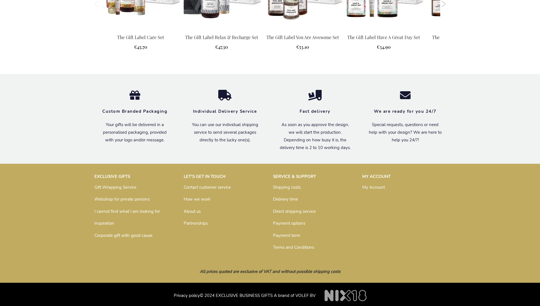
scroll to position [600, 0]
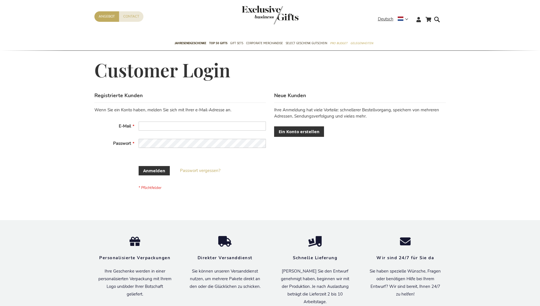
scroll to position [185, 0]
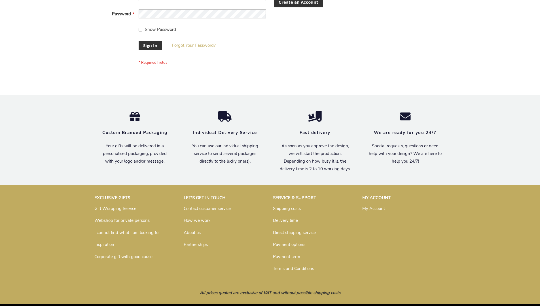
scroll to position [182, 0]
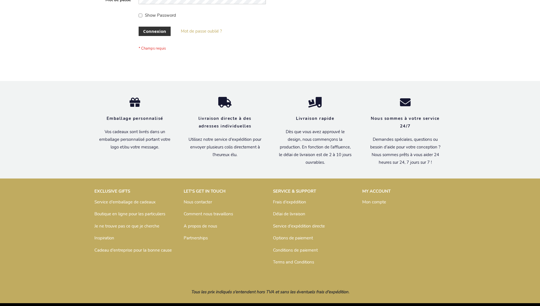
scroll to position [195, 0]
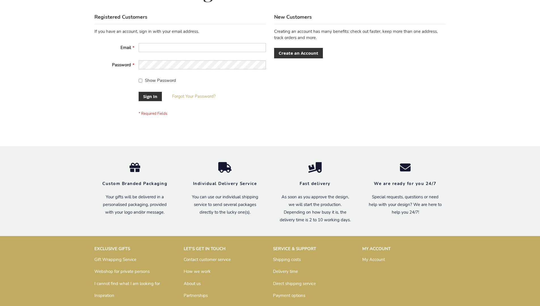
scroll to position [182, 0]
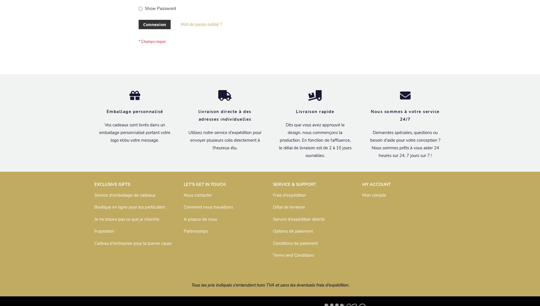
scroll to position [195, 0]
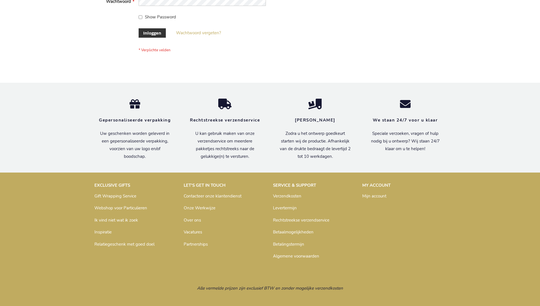
scroll to position [192, 0]
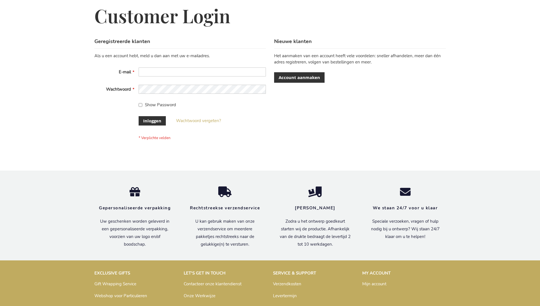
scroll to position [192, 0]
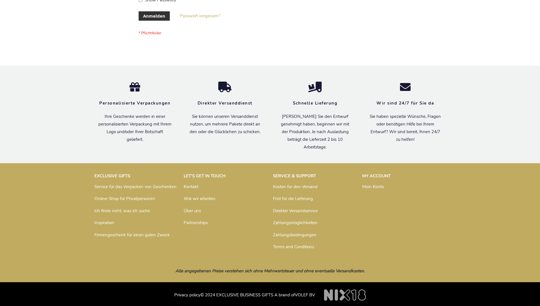
scroll to position [190, 0]
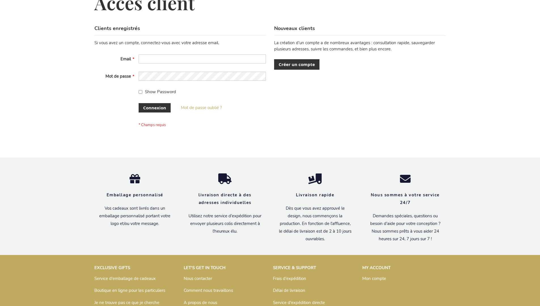
scroll to position [195, 0]
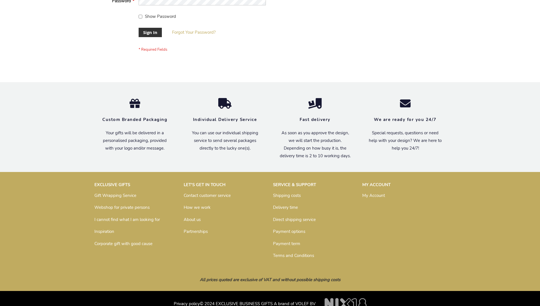
scroll to position [182, 0]
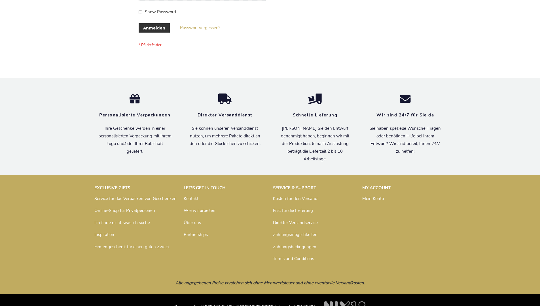
scroll to position [190, 0]
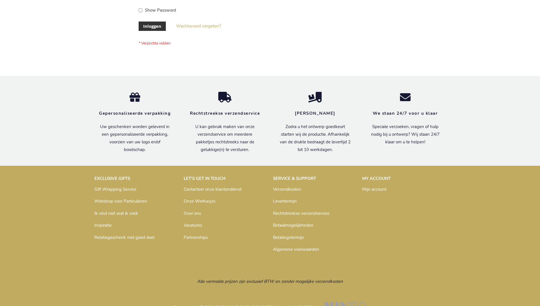
scroll to position [192, 0]
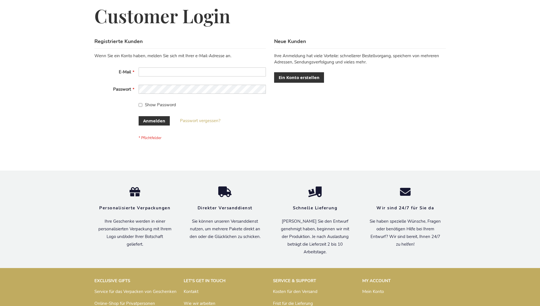
scroll to position [190, 0]
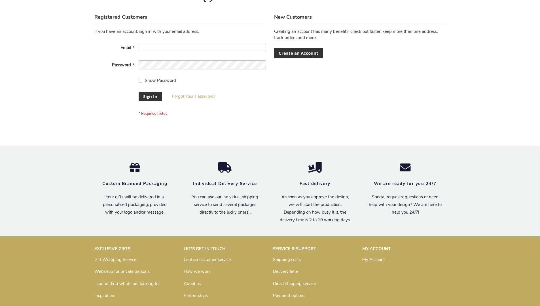
scroll to position [182, 0]
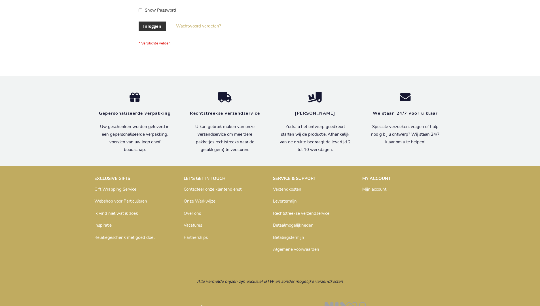
scroll to position [192, 0]
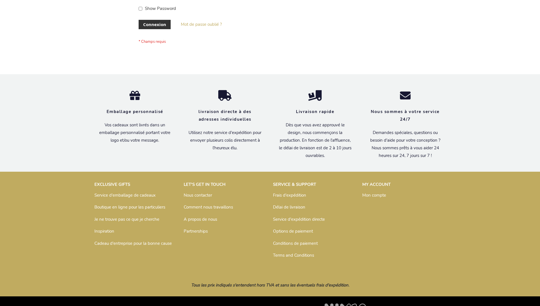
scroll to position [195, 0]
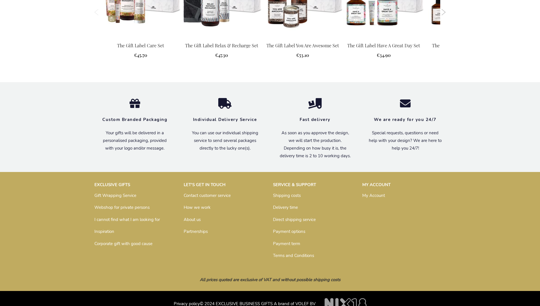
scroll to position [600, 0]
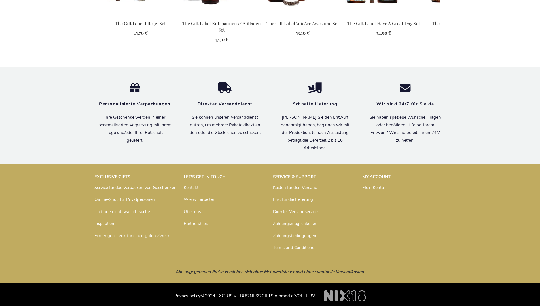
scroll to position [626, 0]
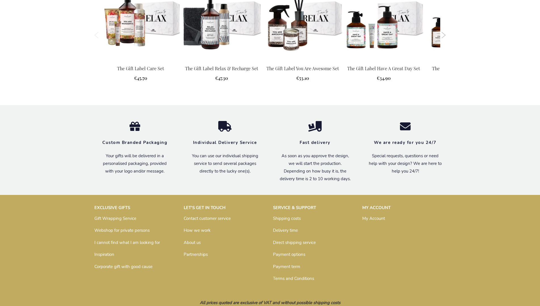
scroll to position [600, 0]
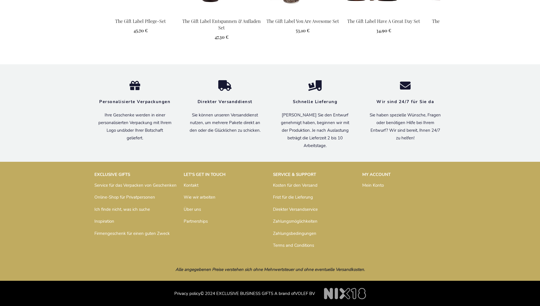
scroll to position [626, 0]
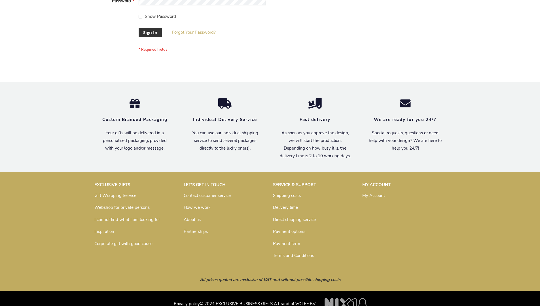
scroll to position [182, 0]
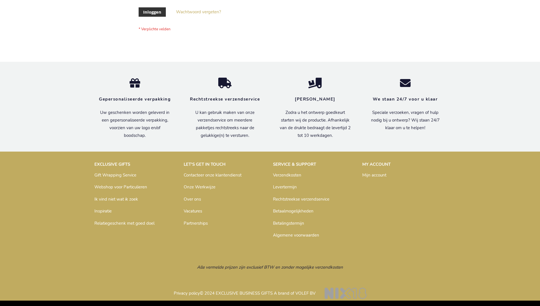
scroll to position [192, 0]
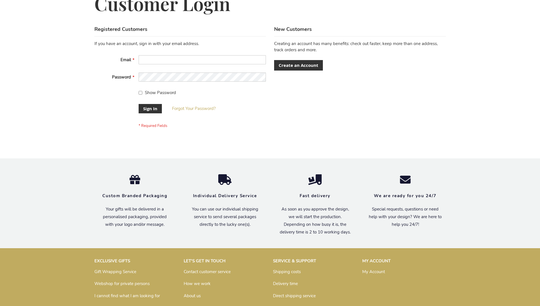
scroll to position [182, 0]
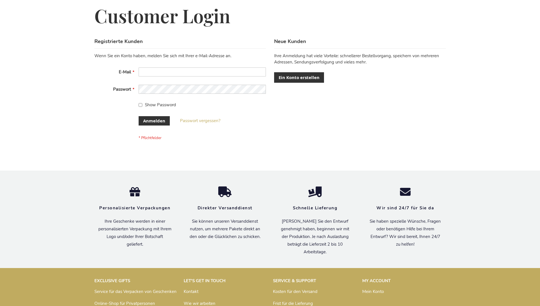
scroll to position [190, 0]
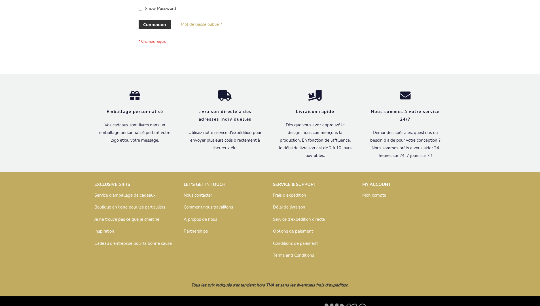
scroll to position [195, 0]
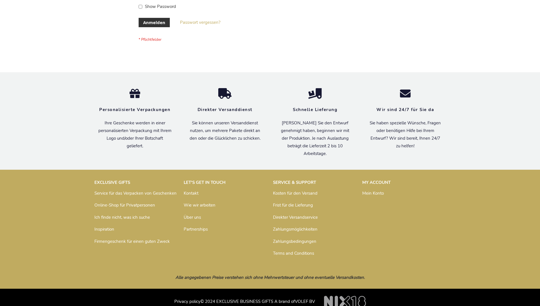
scroll to position [190, 0]
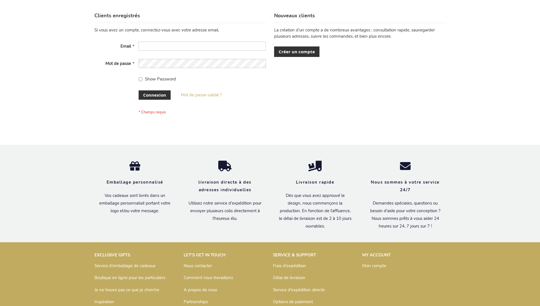
scroll to position [195, 0]
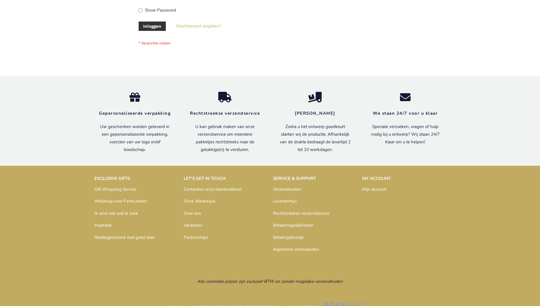
scroll to position [192, 0]
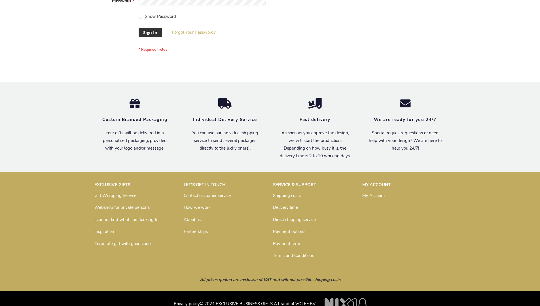
scroll to position [182, 0]
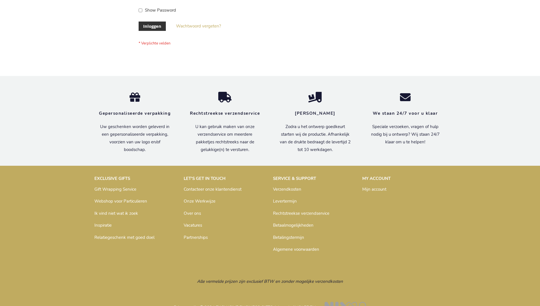
scroll to position [192, 0]
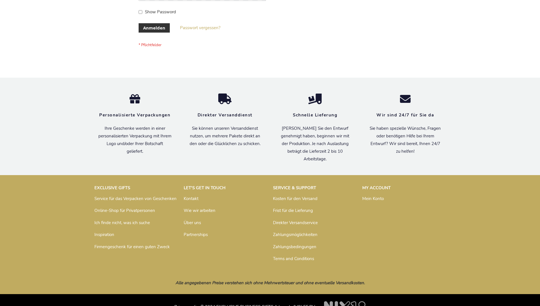
scroll to position [190, 0]
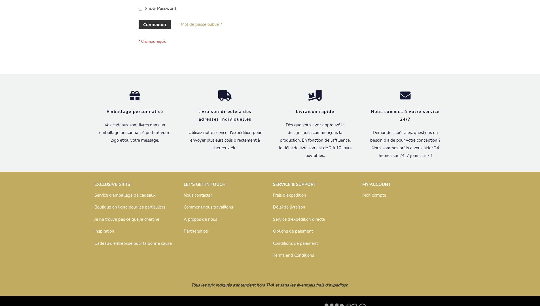
scroll to position [195, 0]
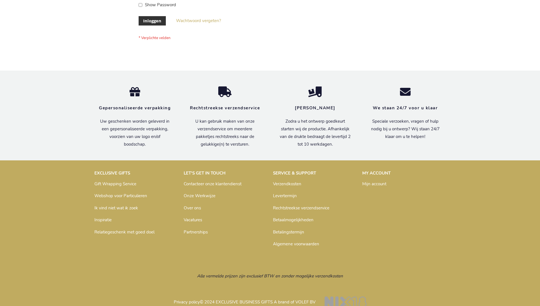
scroll to position [192, 0]
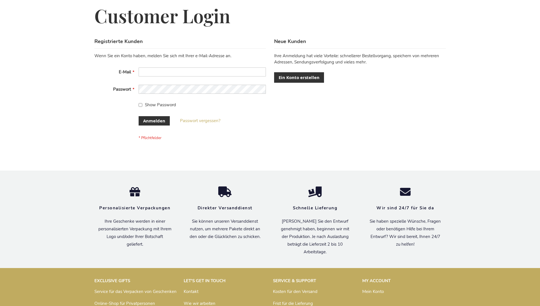
scroll to position [190, 0]
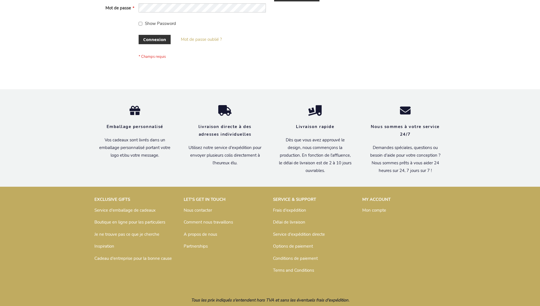
scroll to position [195, 0]
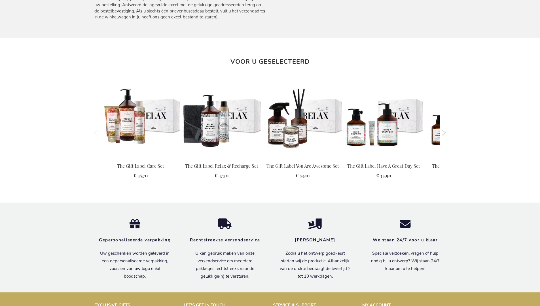
scroll to position [610, 0]
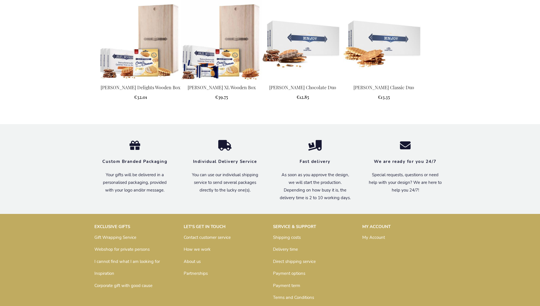
scroll to position [712, 0]
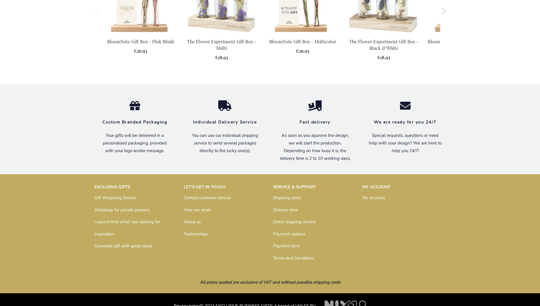
scroll to position [722, 0]
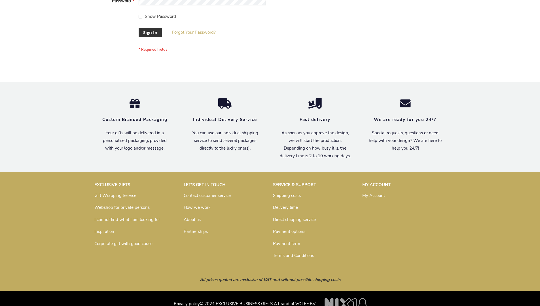
scroll to position [182, 0]
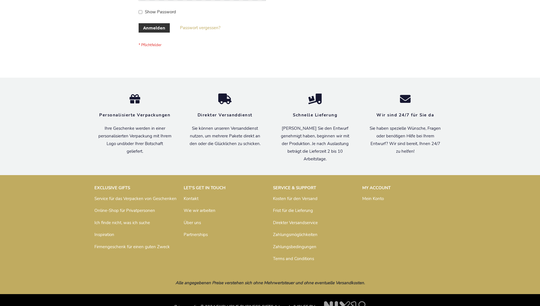
scroll to position [190, 0]
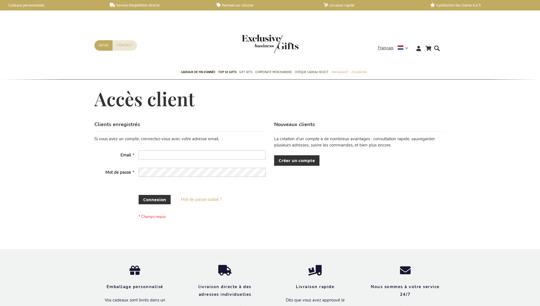
scroll to position [195, 0]
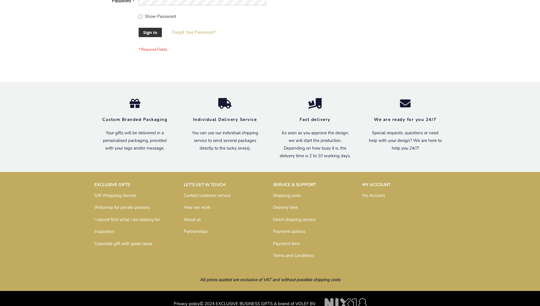
scroll to position [182, 0]
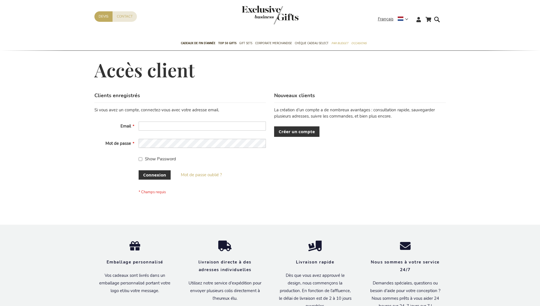
scroll to position [195, 0]
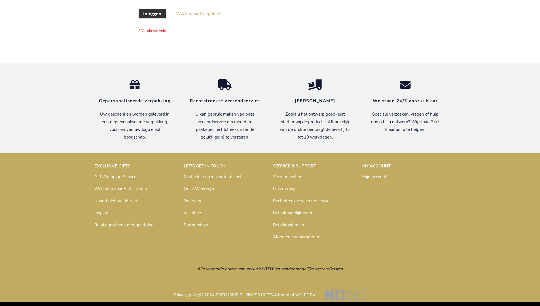
scroll to position [192, 0]
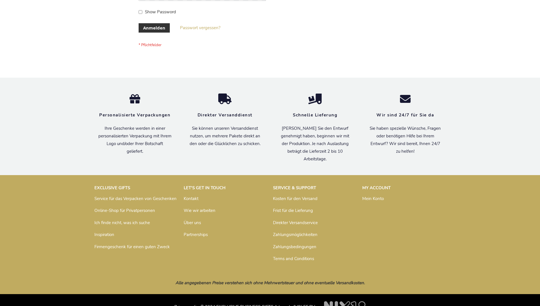
scroll to position [190, 0]
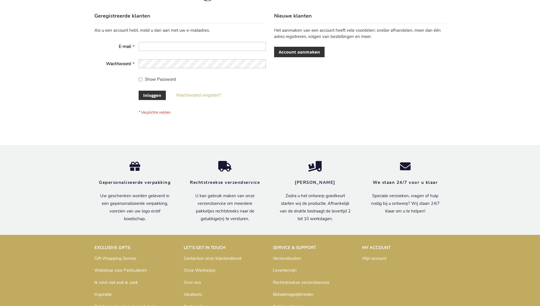
scroll to position [192, 0]
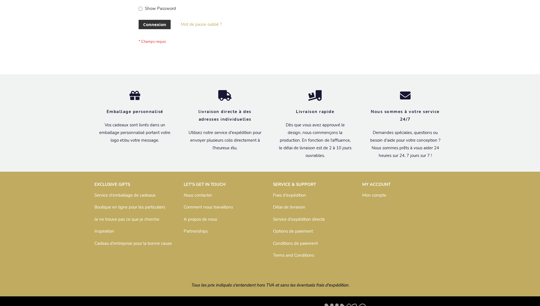
scroll to position [195, 0]
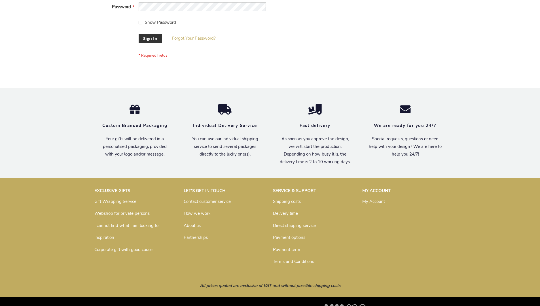
scroll to position [182, 0]
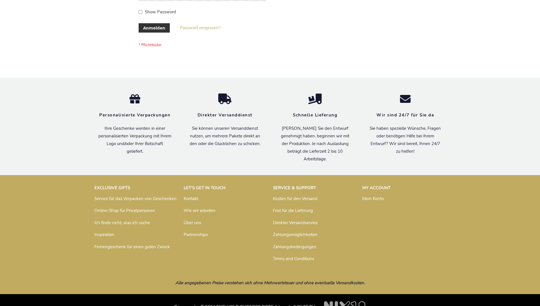
scroll to position [190, 0]
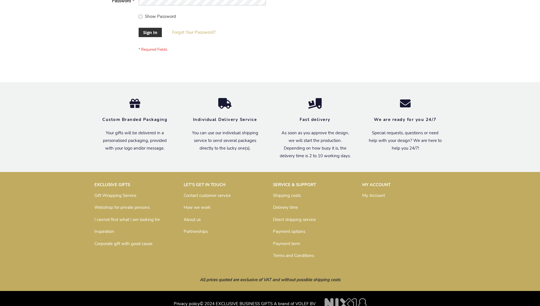
scroll to position [182, 0]
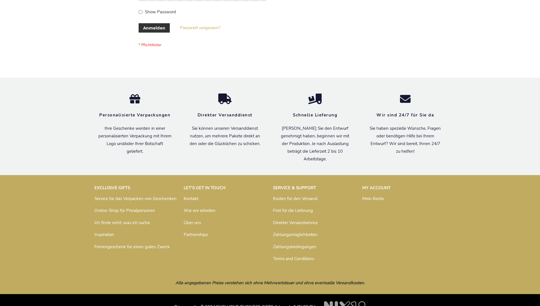
scroll to position [190, 0]
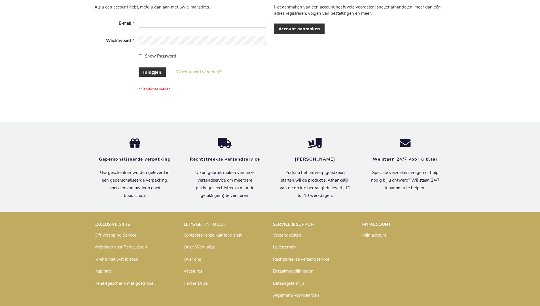
scroll to position [188, 0]
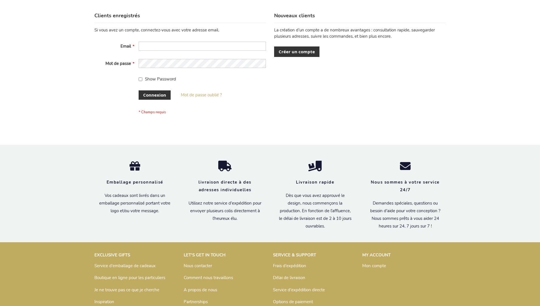
scroll to position [195, 0]
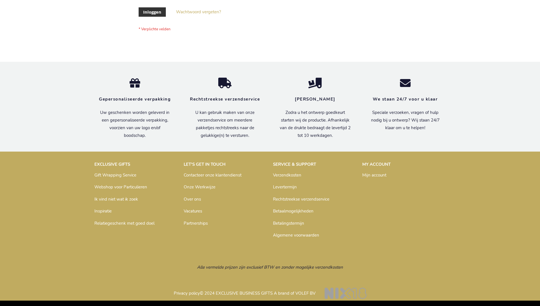
scroll to position [192, 0]
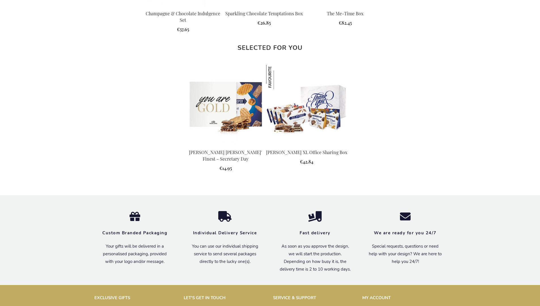
scroll to position [730, 0]
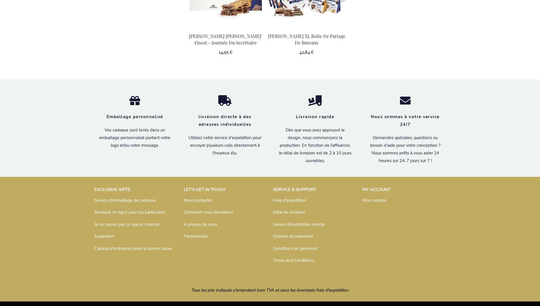
scroll to position [749, 0]
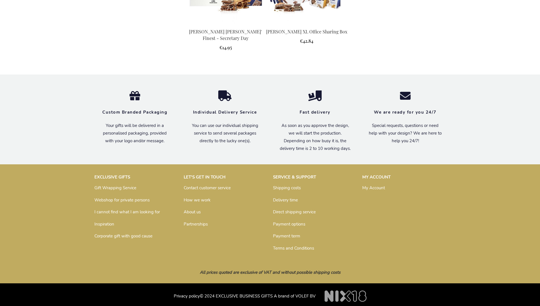
scroll to position [730, 0]
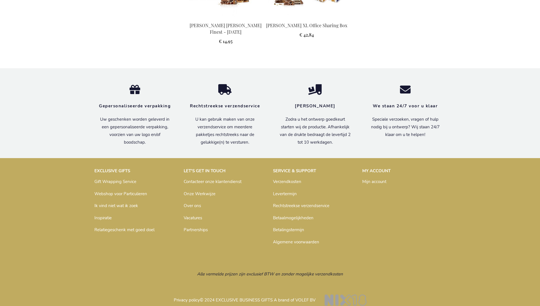
scroll to position [740, 0]
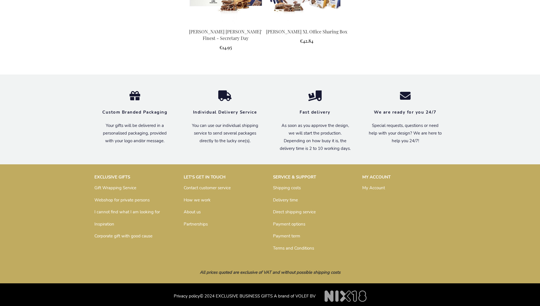
scroll to position [730, 0]
